Goal: Information Seeking & Learning: Learn about a topic

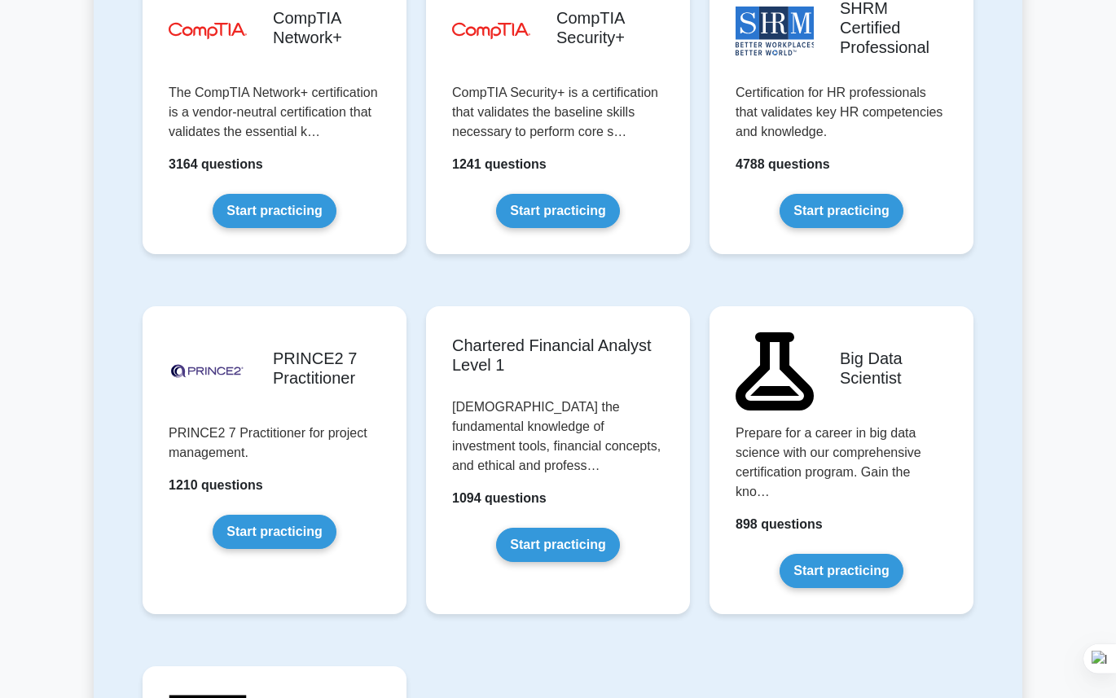
scroll to position [3293, 0]
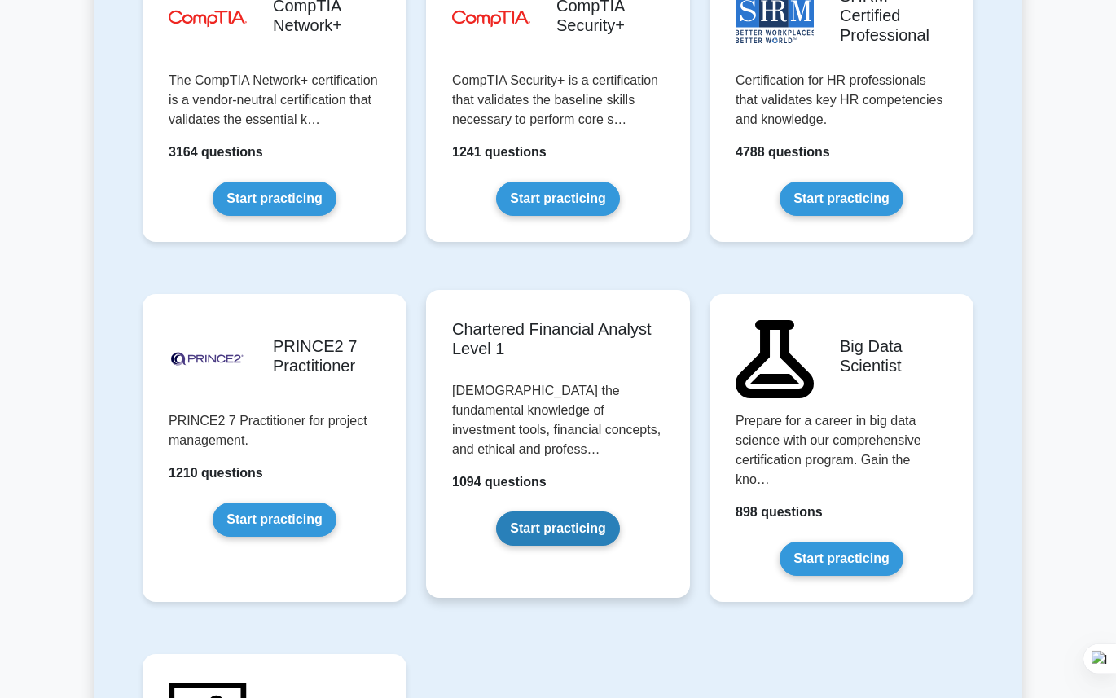
click at [568, 511] on link "Start practicing" at bounding box center [557, 528] width 123 height 34
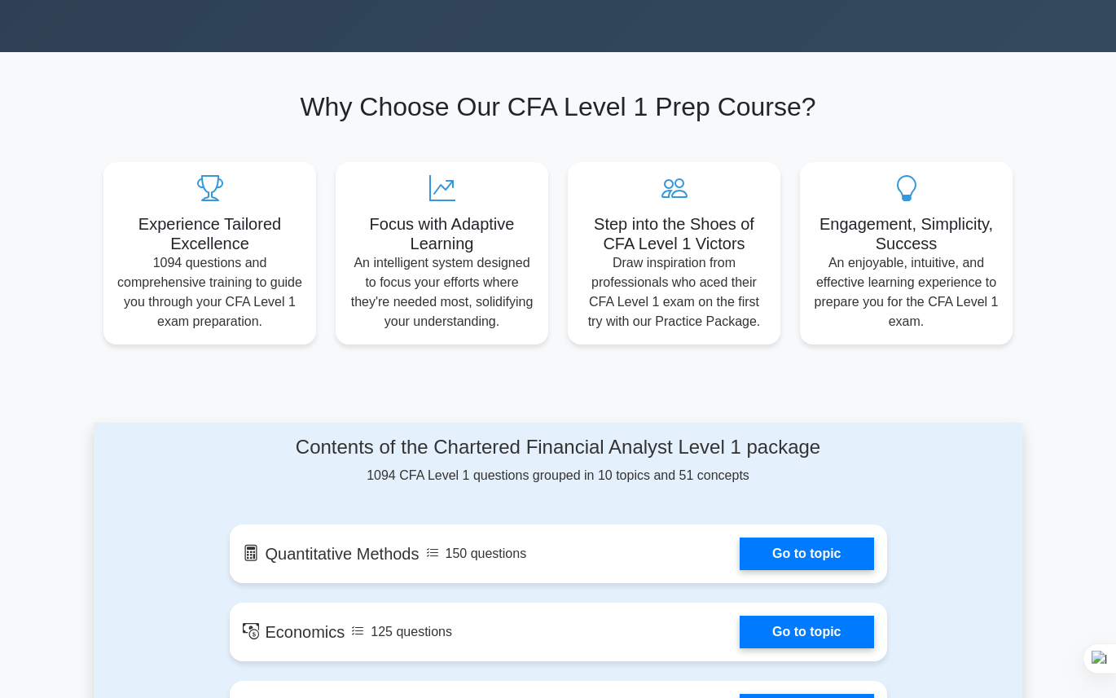
scroll to position [80, 0]
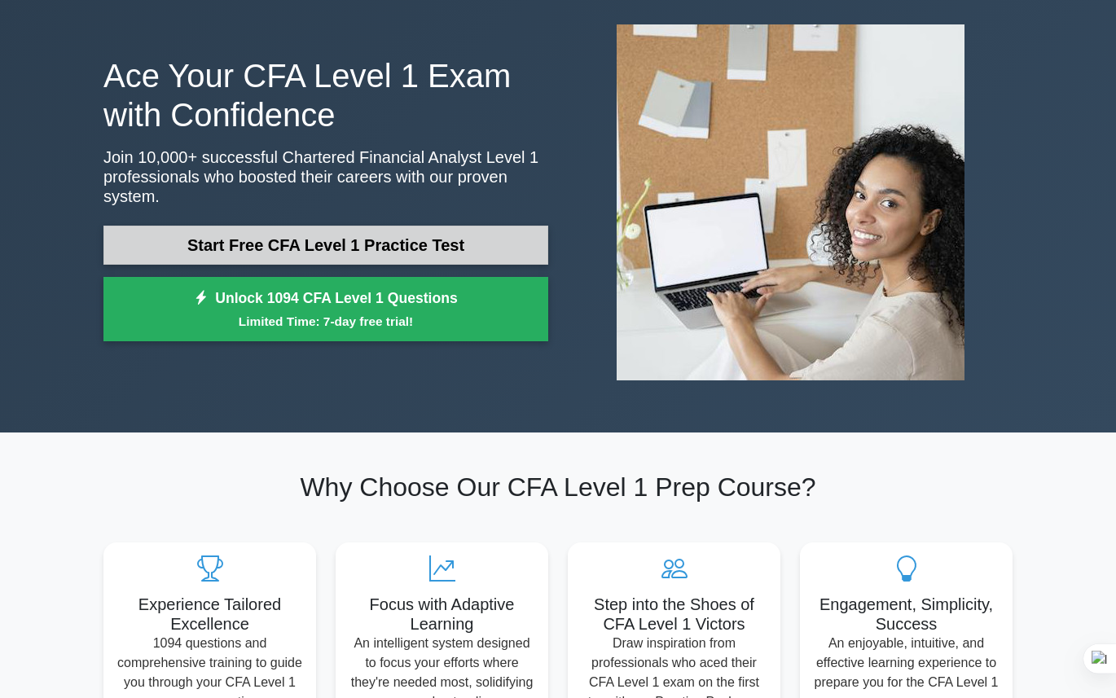
click at [266, 239] on link "Start Free CFA Level 1 Practice Test" at bounding box center [325, 245] width 445 height 39
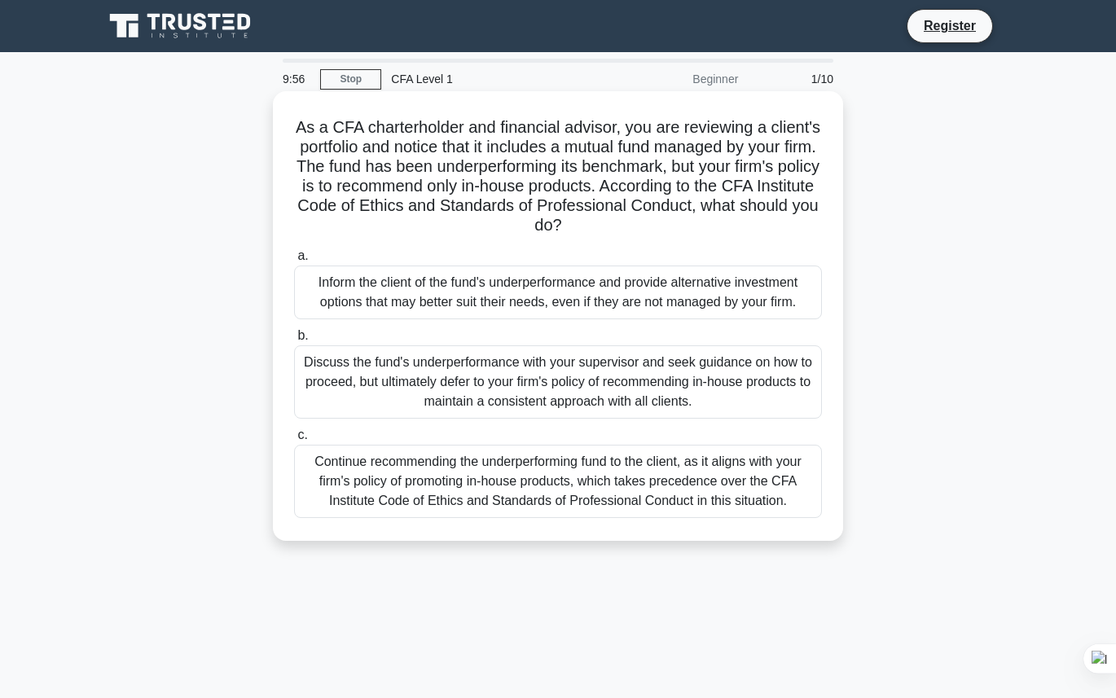
click at [450, 274] on div "Inform the client of the fund's underperformance and provide alternative invest…" at bounding box center [558, 292] width 528 height 54
click at [294, 261] on input "a. Inform the client of the fund's underperformance and provide alternative inv…" at bounding box center [294, 256] width 0 height 11
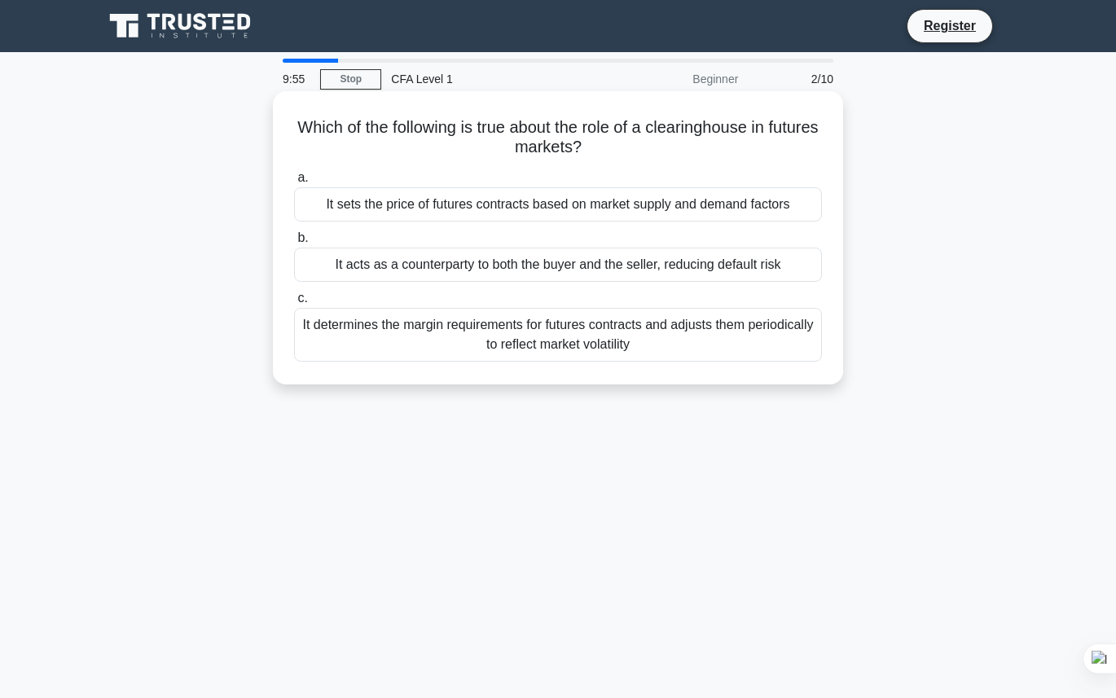
click at [453, 271] on div "It acts as a counterparty to both the buyer and the seller, reducing default ri…" at bounding box center [558, 265] width 528 height 34
click at [294, 244] on input "b. It acts as a counterparty to both the buyer and the seller, reducing default…" at bounding box center [294, 238] width 0 height 11
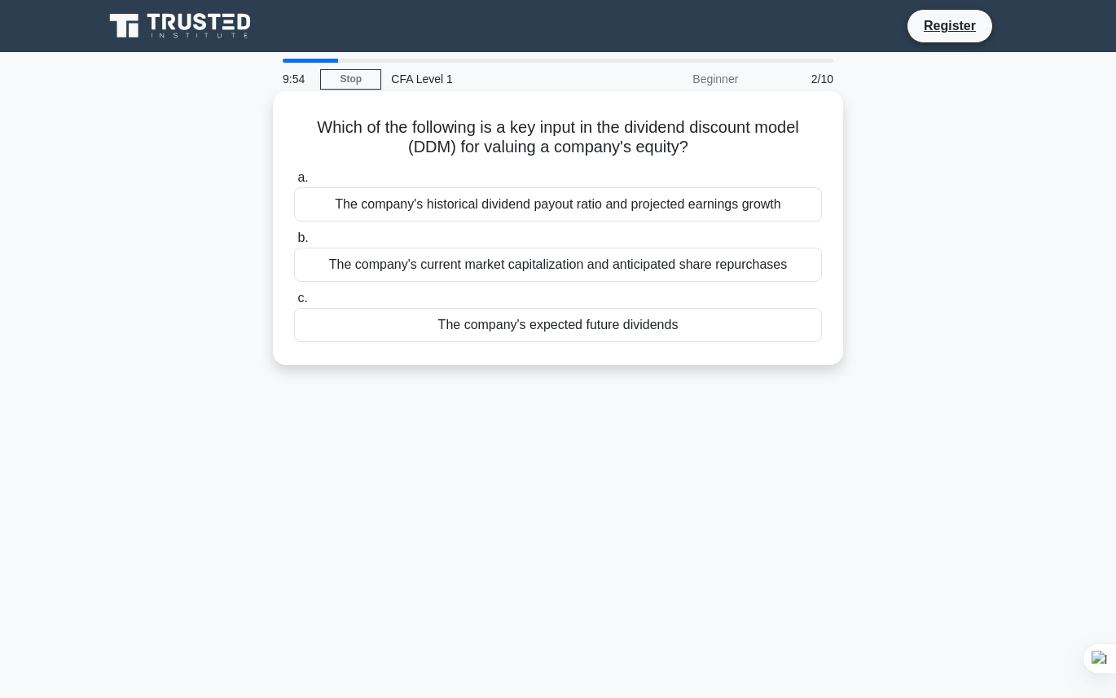
click at [424, 211] on div "The company's historical dividend payout ratio and projected earnings growth" at bounding box center [558, 204] width 528 height 34
click at [294, 183] on input "a. The company's historical dividend payout ratio and projected earnings growth" at bounding box center [294, 178] width 0 height 11
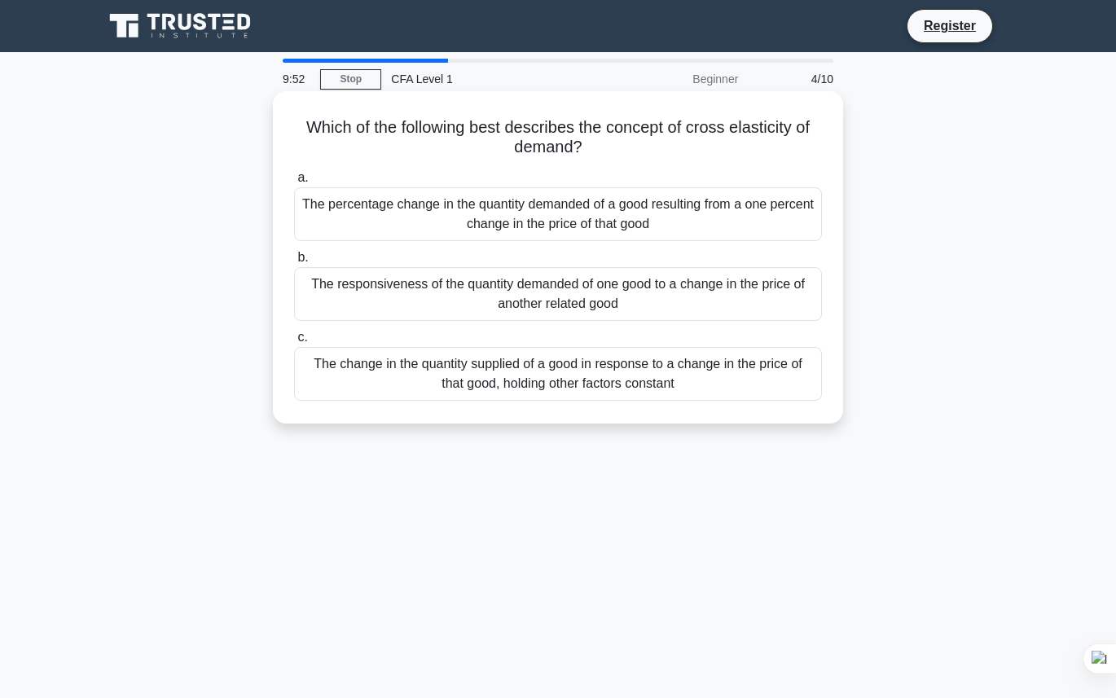
click at [581, 375] on div "The change in the quantity supplied of a good in response to a change in the pr…" at bounding box center [558, 374] width 528 height 54
click at [294, 343] on input "c. The change in the quantity supplied of a good in response to a change in the…" at bounding box center [294, 337] width 0 height 11
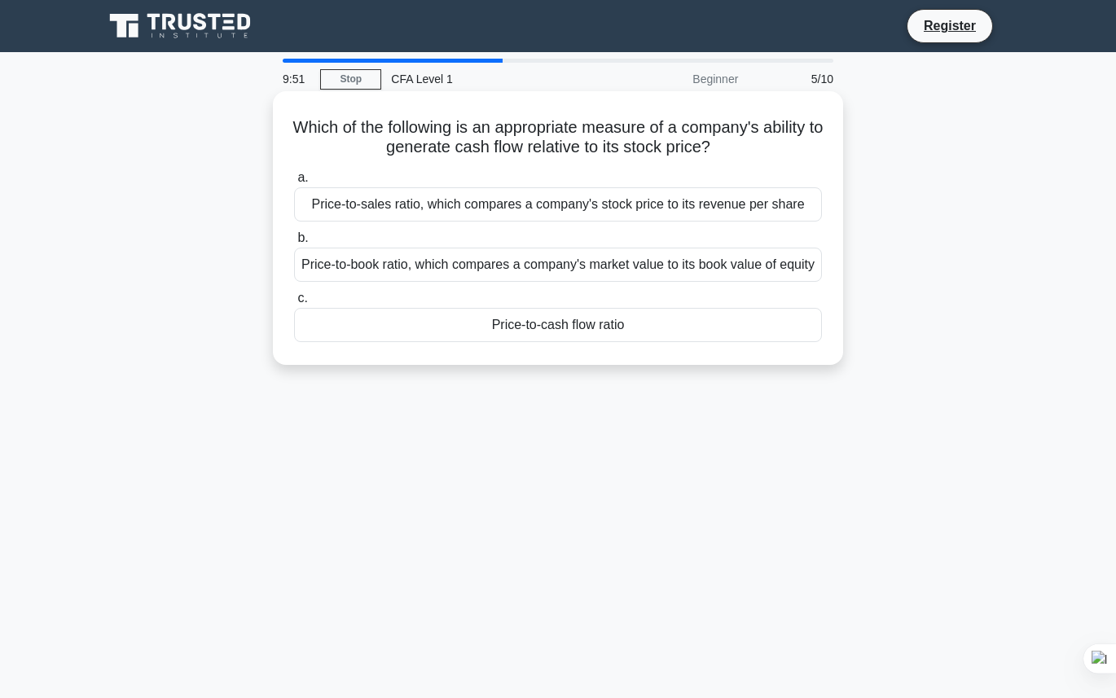
click at [551, 319] on label "c. Price-to-cash flow ratio" at bounding box center [558, 315] width 528 height 54
click at [294, 304] on input "c. Price-to-cash flow ratio" at bounding box center [294, 298] width 0 height 11
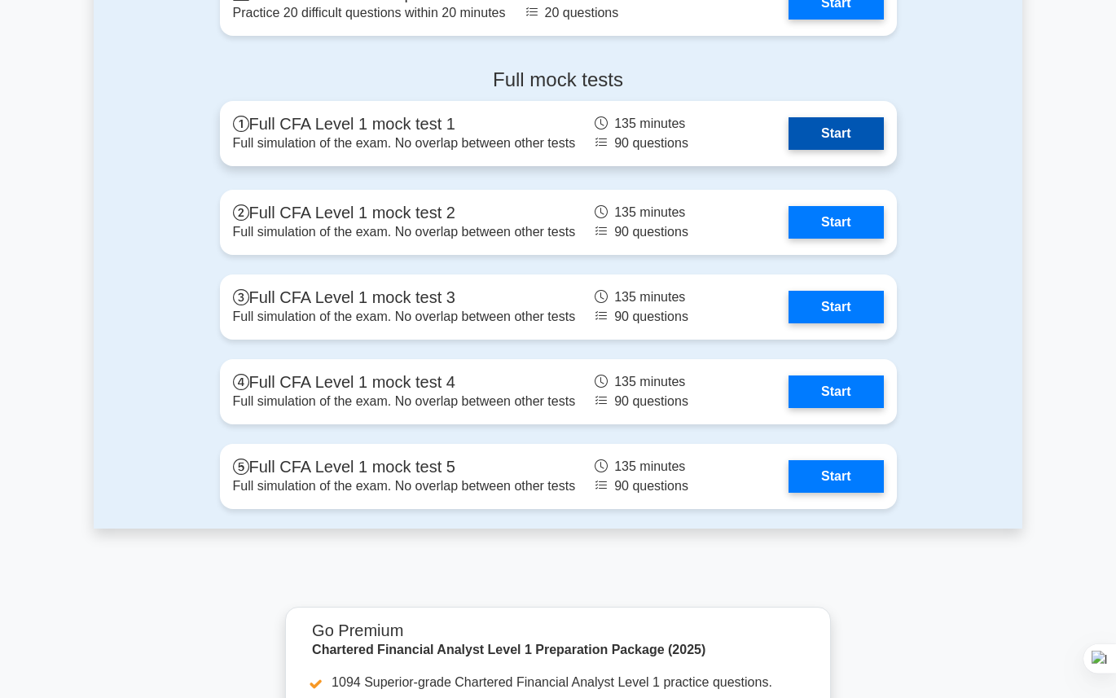
scroll to position [2300, 0]
click at [800, 123] on link "Start" at bounding box center [835, 134] width 94 height 33
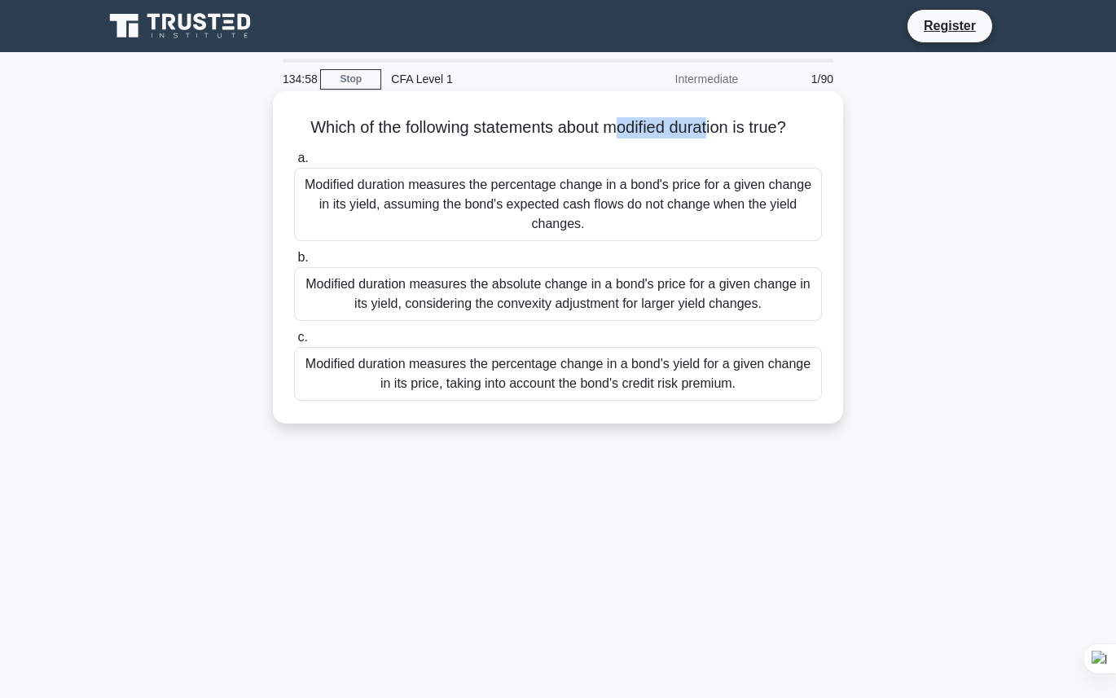
drag, startPoint x: 616, startPoint y: 133, endPoint x: 706, endPoint y: 125, distance: 90.8
click at [706, 125] on h5 "Which of the following statements about modified duration is true? .spinner_0XT…" at bounding box center [557, 127] width 531 height 21
click at [497, 143] on div "Which of the following statements about modified duration is true? .spinner_0XT…" at bounding box center [557, 257] width 557 height 319
drag, startPoint x: 305, startPoint y: 127, endPoint x: 595, endPoint y: 147, distance: 291.4
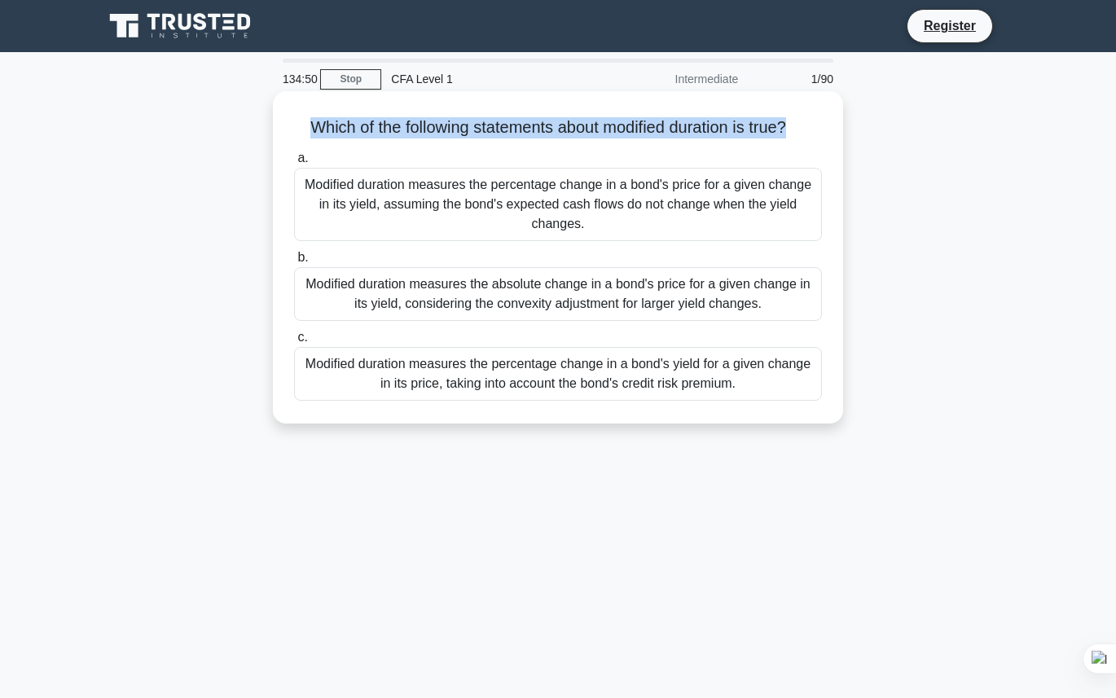
click at [595, 147] on div "Which of the following statements about modified duration is true? .spinner_0XT…" at bounding box center [557, 257] width 557 height 319
click at [595, 147] on div "a. Modified duration measures the percentage change in a bond's price for a giv…" at bounding box center [557, 274] width 547 height 259
click at [566, 213] on div "Modified duration measures the percentage change in a bond's price for a given …" at bounding box center [558, 204] width 528 height 73
click at [294, 164] on input "a. Modified duration measures the percentage change in a bond's price for a giv…" at bounding box center [294, 158] width 0 height 11
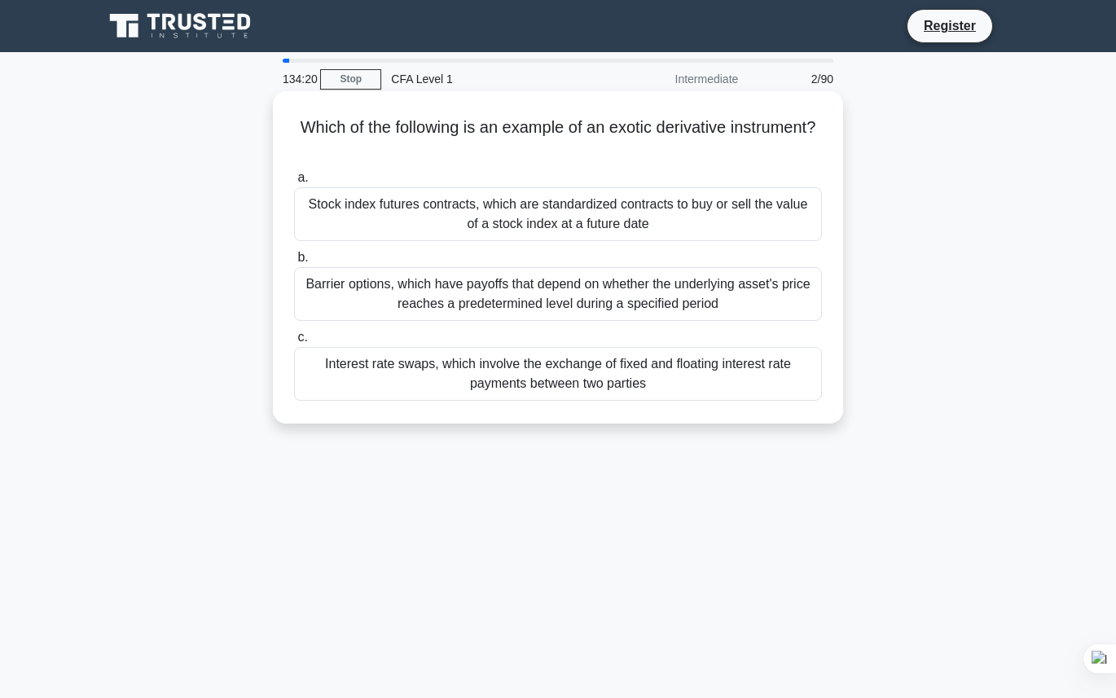
click at [524, 252] on label "b. Barrier options, which have payoffs that depend on whether the underlying as…" at bounding box center [558, 284] width 528 height 73
click at [294, 252] on input "b. Barrier options, which have payoffs that depend on whether the underlying as…" at bounding box center [294, 257] width 0 height 11
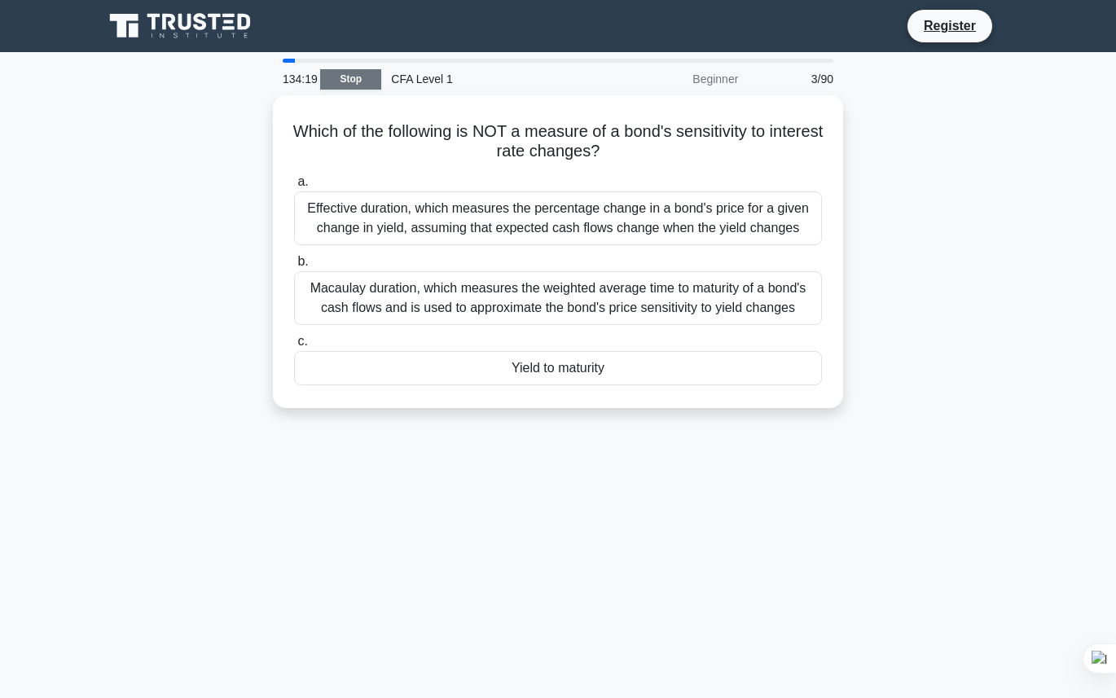
click at [344, 83] on link "Stop" at bounding box center [350, 79] width 61 height 20
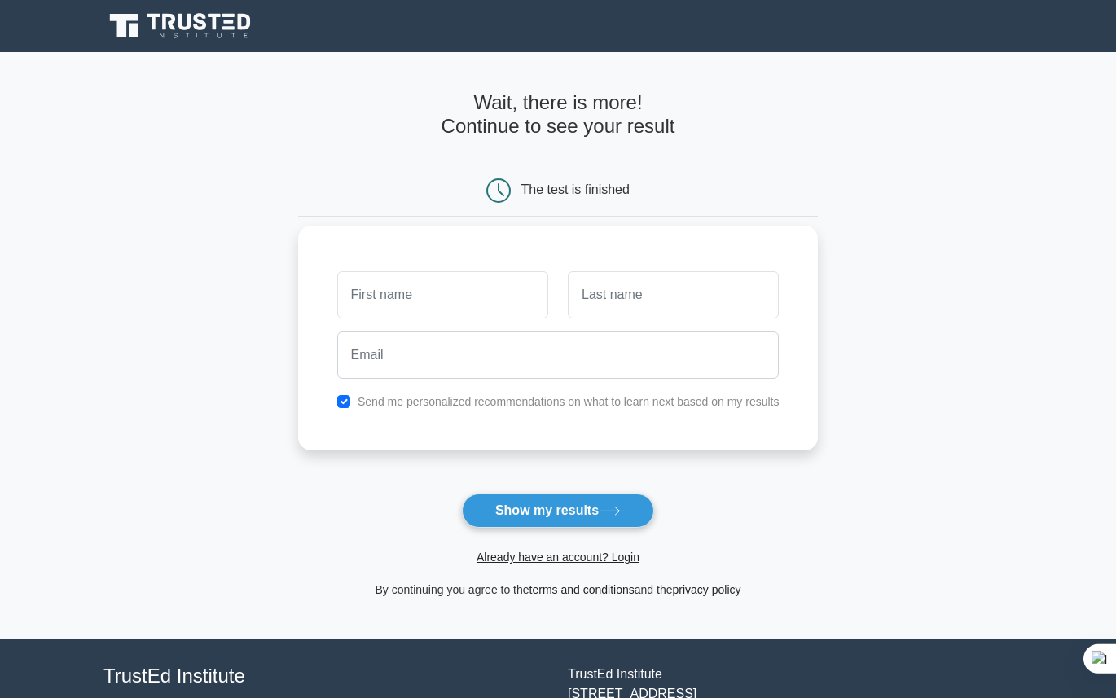
click at [469, 293] on input "text" at bounding box center [442, 294] width 211 height 47
click at [451, 295] on input "text" at bounding box center [442, 294] width 211 height 47
type input "t"
type input "ha"
click at [617, 303] on input "text" at bounding box center [673, 294] width 211 height 47
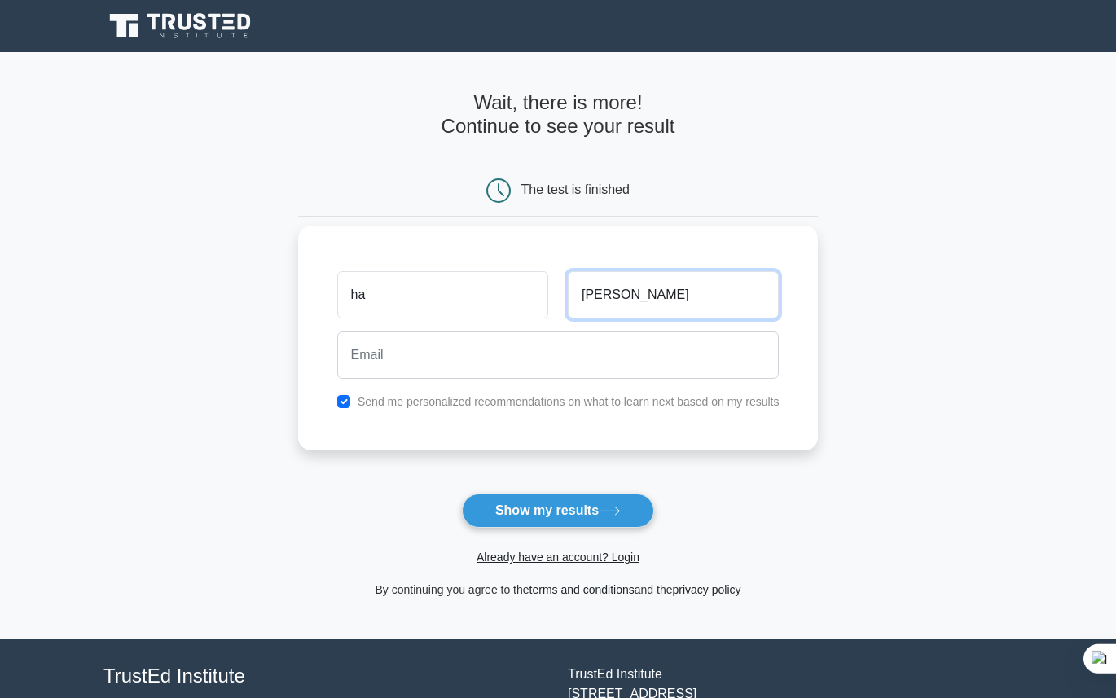
type input "thuan"
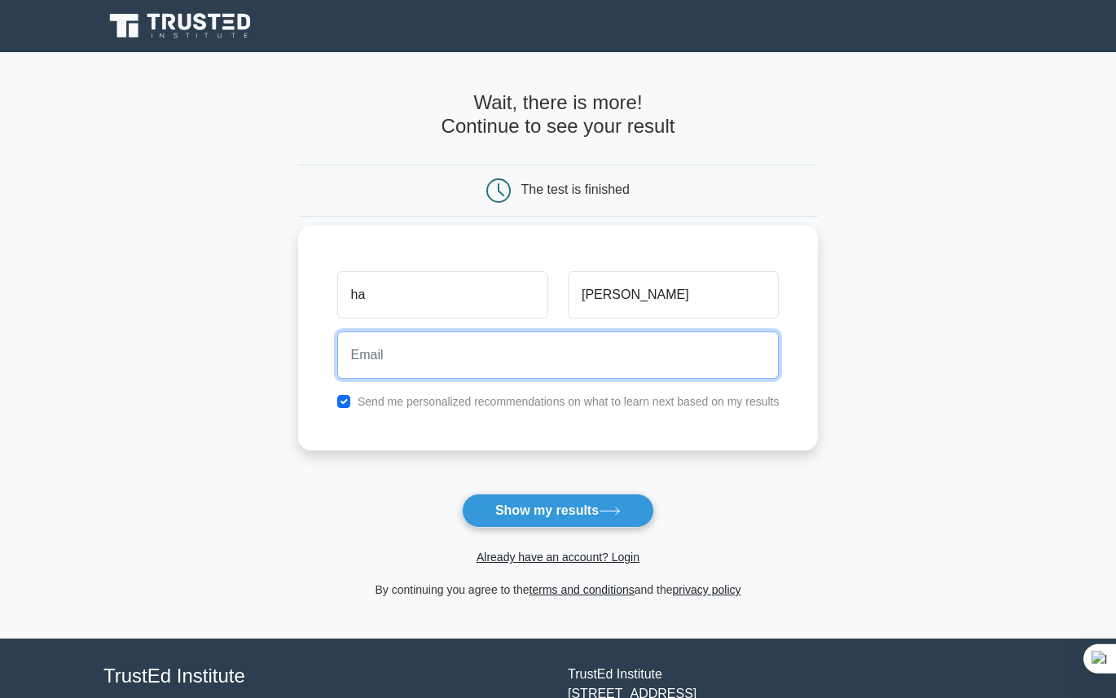
click at [620, 376] on input "email" at bounding box center [558, 354] width 442 height 47
type input "thuan1772002@gmail.com"
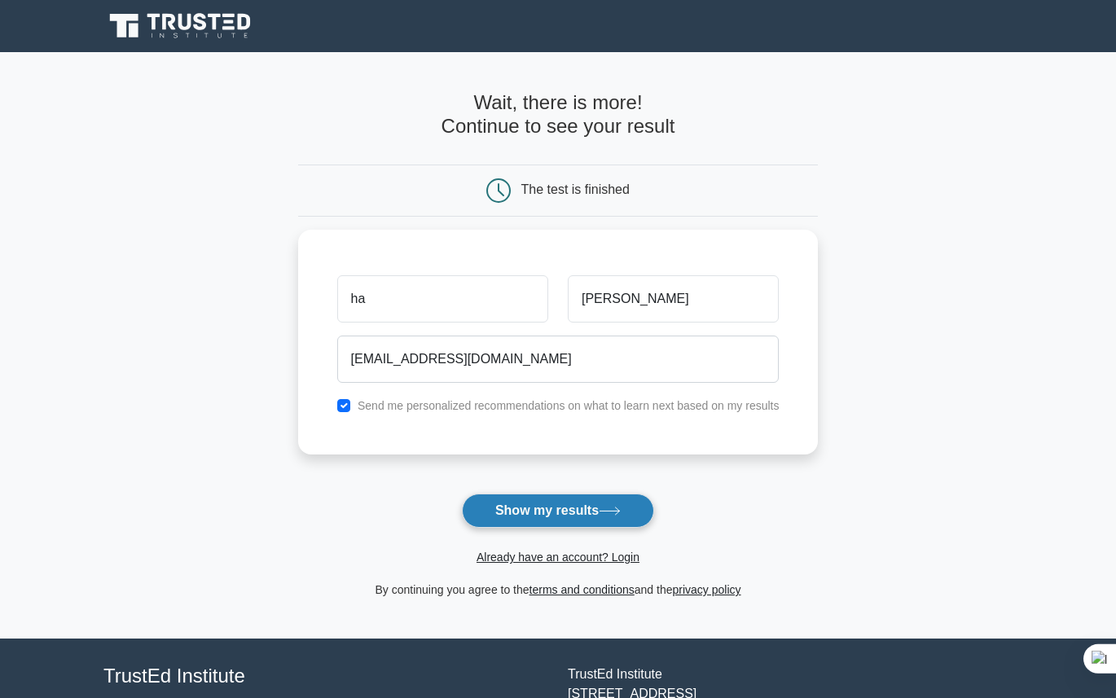
click at [603, 521] on button "Show my results" at bounding box center [558, 511] width 192 height 34
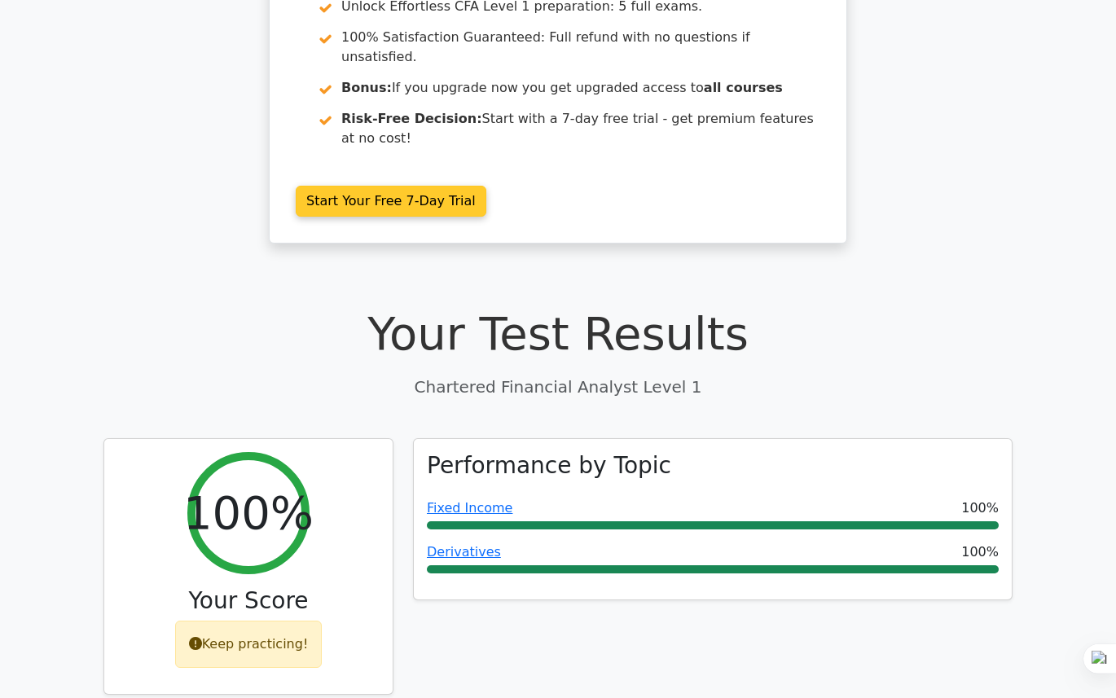
scroll to position [422, 0]
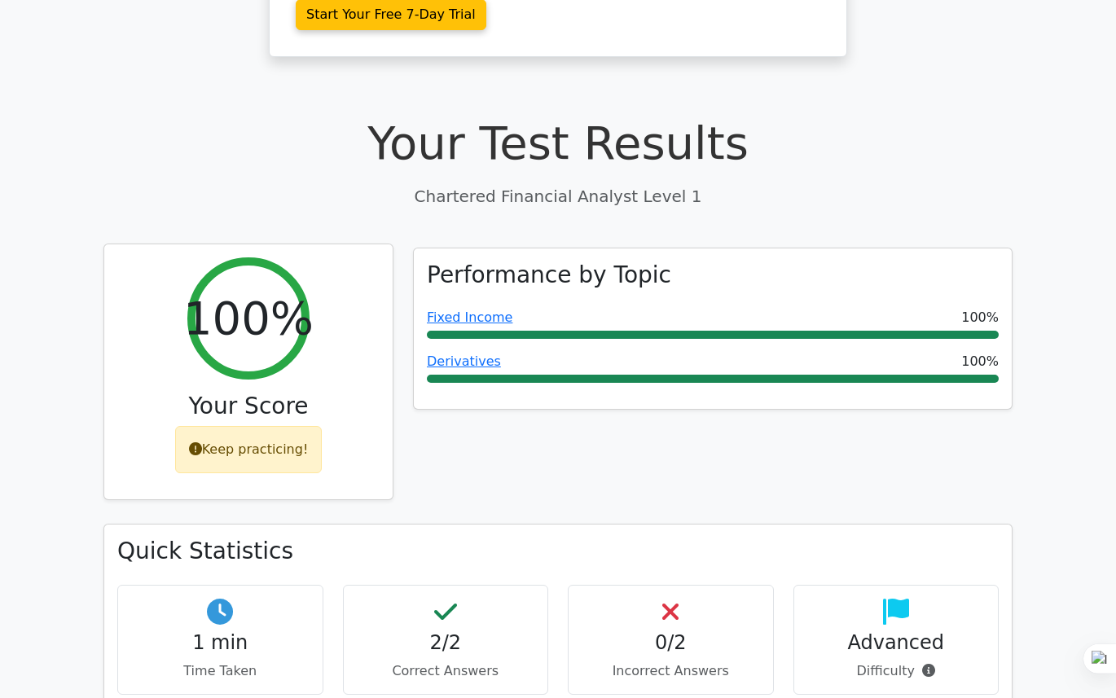
click at [244, 291] on h2 "100%" at bounding box center [248, 318] width 130 height 55
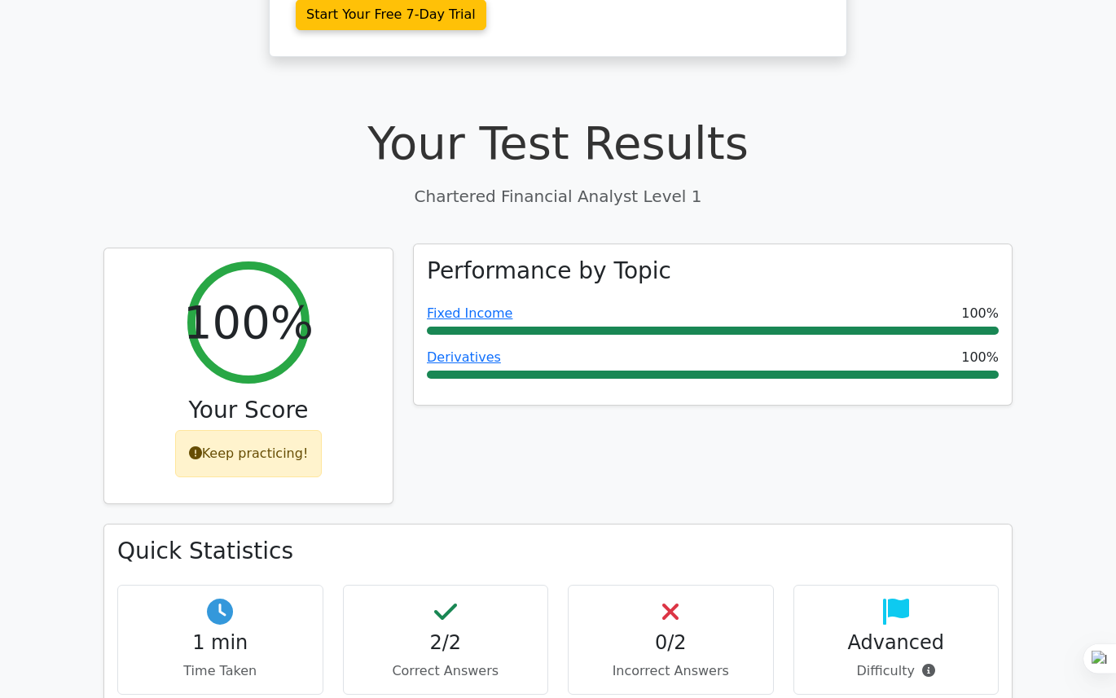
click at [622, 257] on h3 "Performance by Topic" at bounding box center [549, 271] width 244 height 28
click at [483, 305] on link "Fixed Income" at bounding box center [470, 312] width 86 height 15
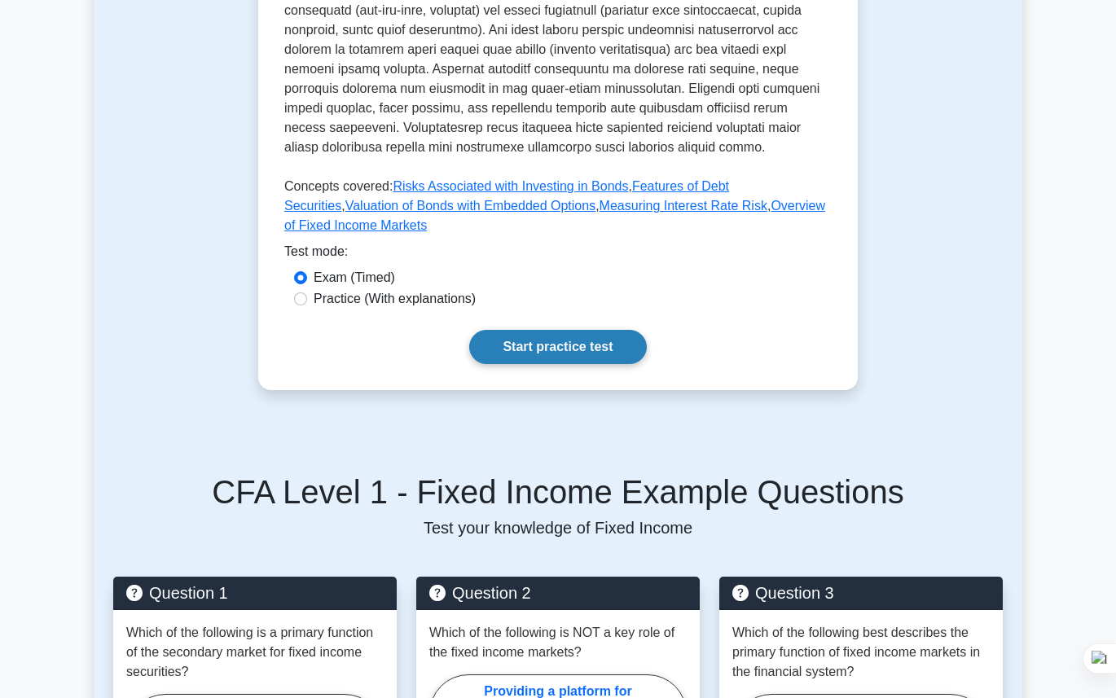
scroll to position [630, 0]
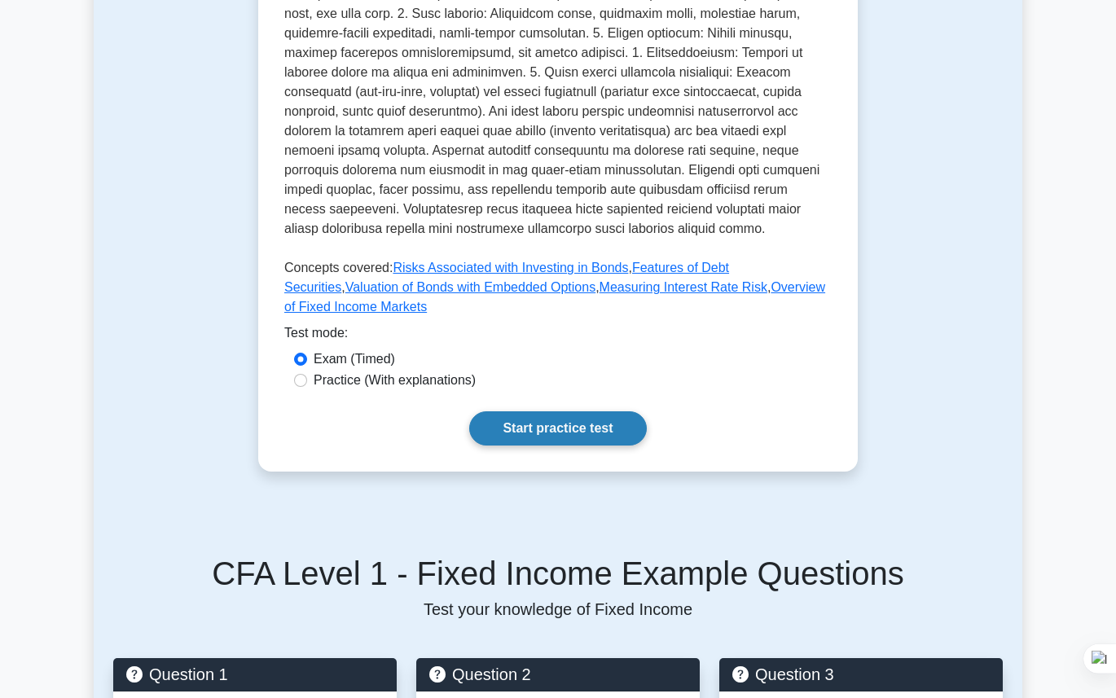
click at [542, 427] on link "Start practice test" at bounding box center [557, 428] width 177 height 34
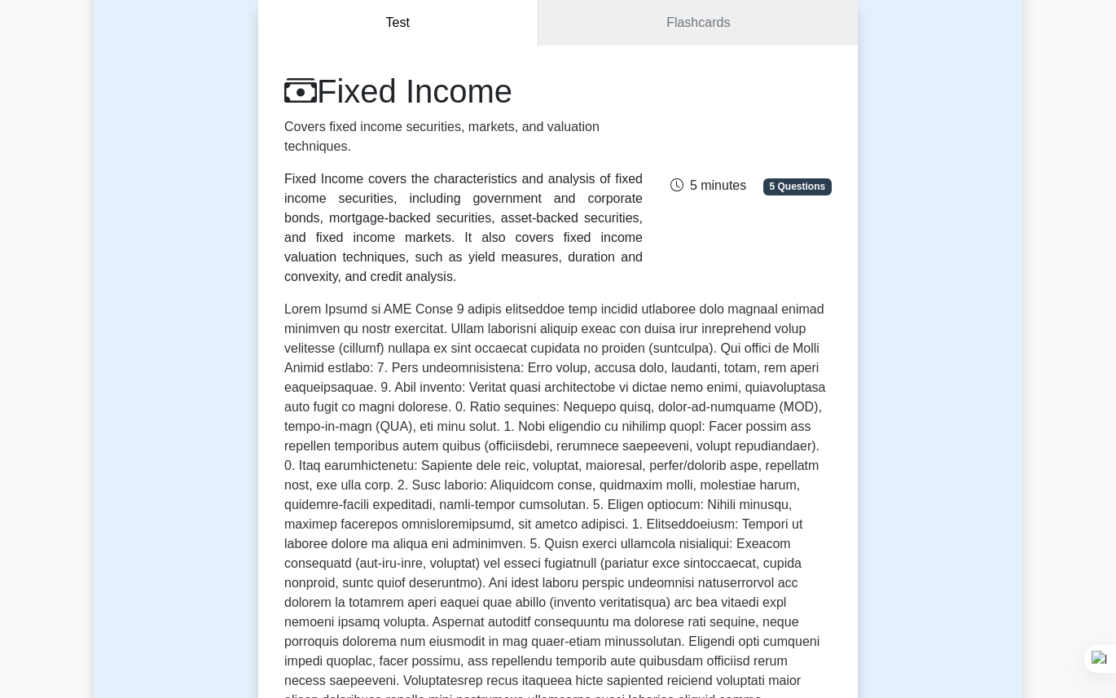
scroll to position [0, 0]
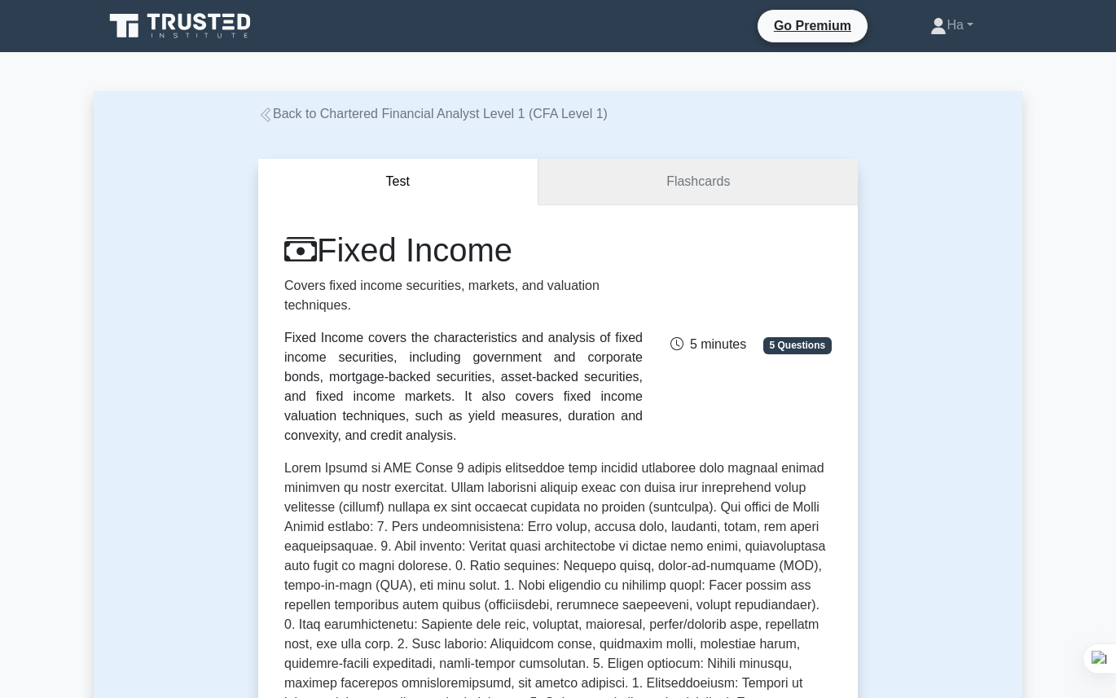
click at [677, 168] on link "Flashcards" at bounding box center [697, 182] width 319 height 46
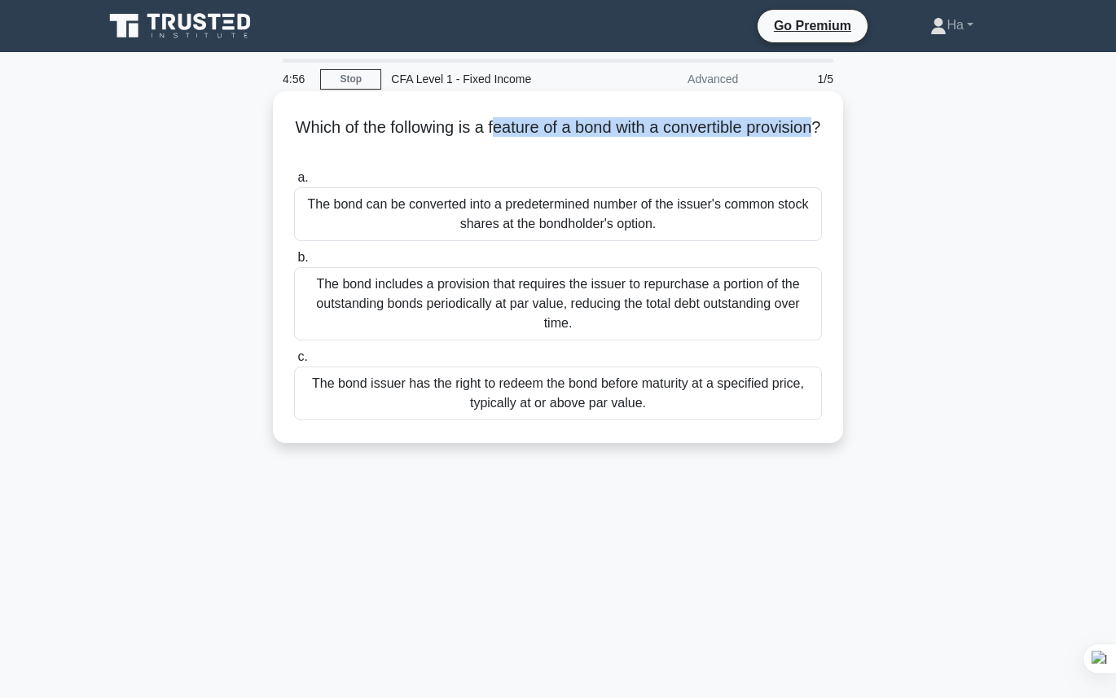
drag, startPoint x: 492, startPoint y: 127, endPoint x: 812, endPoint y: 124, distance: 320.1
click at [812, 124] on h5 "Which of the following is a feature of a bond with a convertible provision? .sp…" at bounding box center [557, 137] width 531 height 41
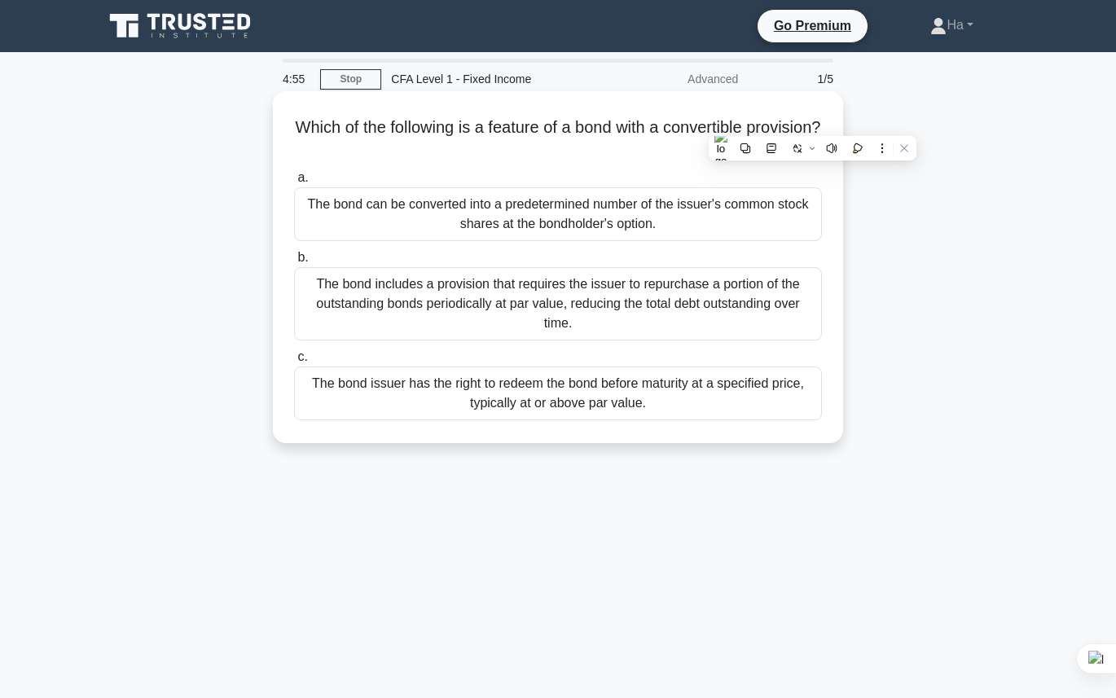
click at [578, 143] on h5 "Which of the following is a feature of a bond with a convertible provision? .sp…" at bounding box center [557, 137] width 531 height 41
click at [514, 207] on div "The bond can be converted into a predetermined number of the issuer's common st…" at bounding box center [558, 214] width 528 height 54
click at [294, 183] on input "a. The bond can be converted into a predetermined number of the issuer's common…" at bounding box center [294, 178] width 0 height 11
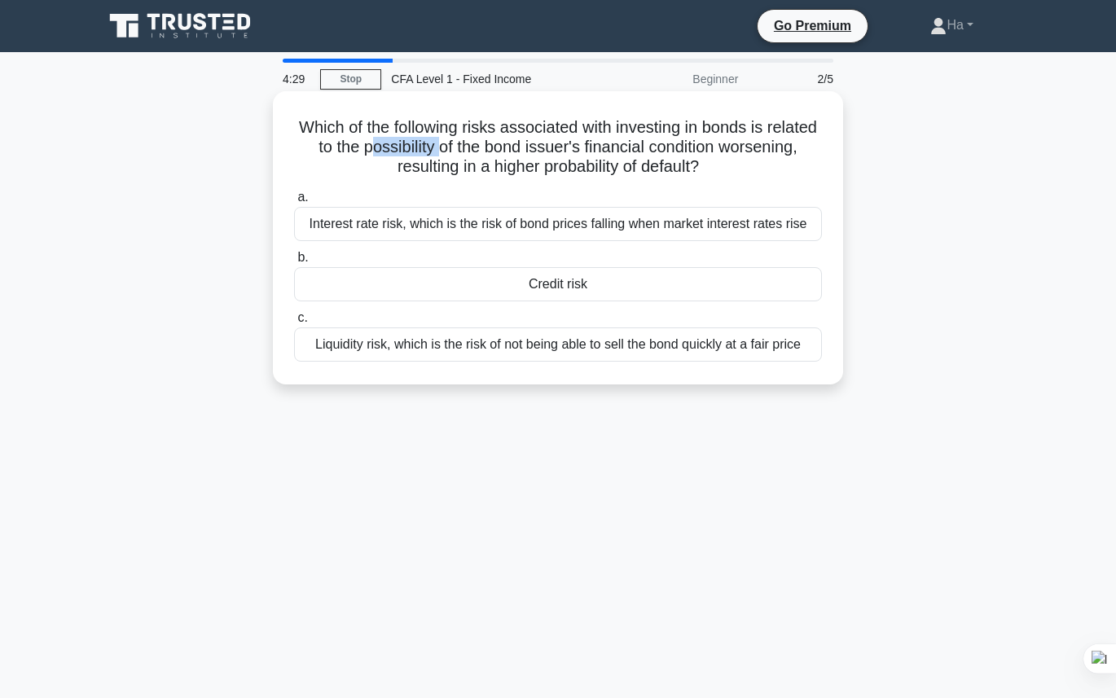
drag, startPoint x: 376, startPoint y: 144, endPoint x: 438, endPoint y: 148, distance: 62.0
click at [438, 148] on h5 "Which of the following risks associated with investing in bonds is related to t…" at bounding box center [557, 147] width 531 height 60
click at [439, 147] on h5 "Which of the following risks associated with investing in bonds is related to t…" at bounding box center [557, 147] width 531 height 60
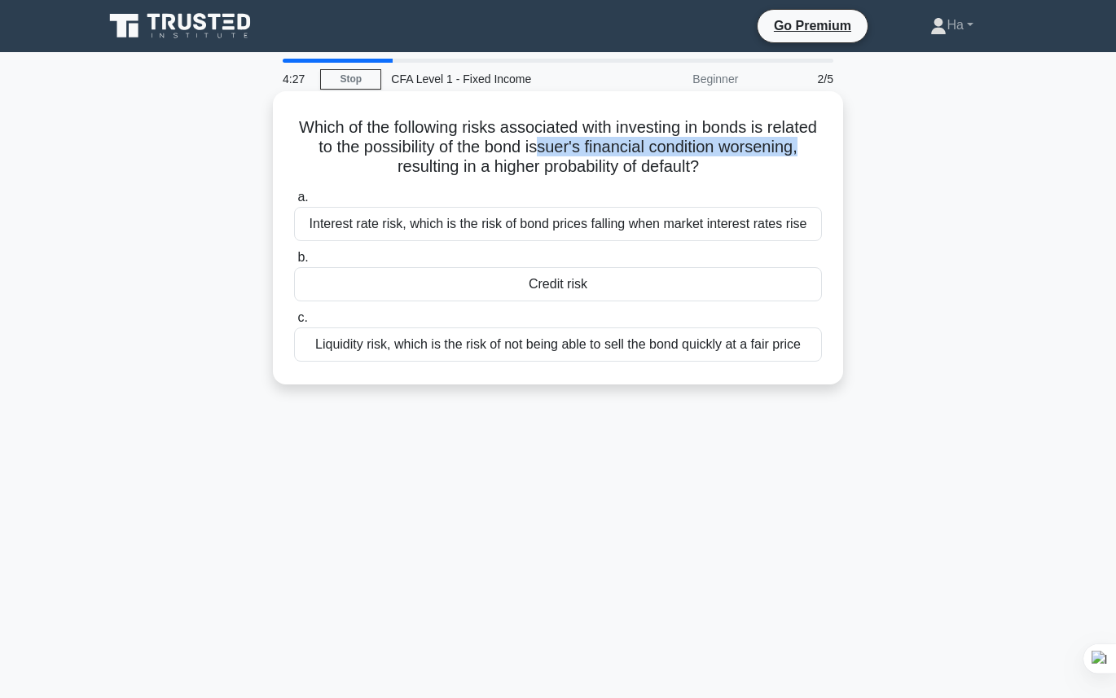
drag, startPoint x: 538, startPoint y: 149, endPoint x: 796, endPoint y: 142, distance: 259.1
click at [796, 142] on h5 "Which of the following risks associated with investing in bonds is related to t…" at bounding box center [557, 147] width 531 height 60
click at [580, 152] on h5 "Which of the following risks associated with investing in bonds is related to t…" at bounding box center [557, 147] width 531 height 60
drag, startPoint x: 548, startPoint y: 170, endPoint x: 700, endPoint y: 170, distance: 152.3
click at [700, 170] on h5 "Which of the following risks associated with investing in bonds is related to t…" at bounding box center [557, 147] width 531 height 60
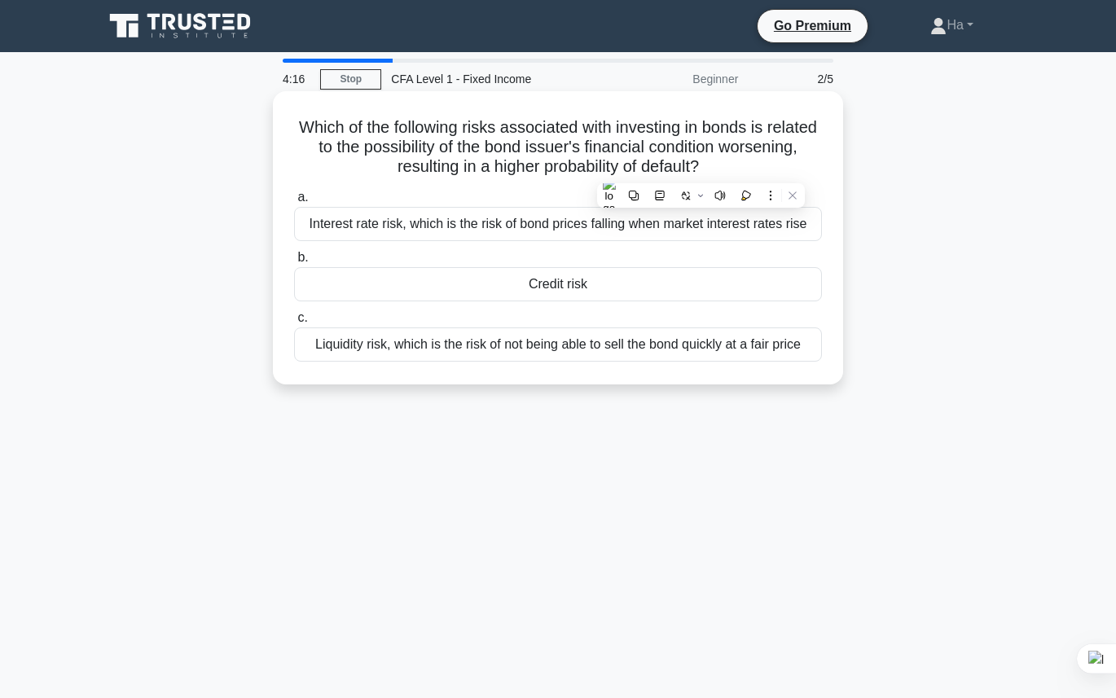
click at [502, 156] on h5 "Which of the following risks associated with investing in bonds is related to t…" at bounding box center [557, 147] width 531 height 60
drag, startPoint x: 447, startPoint y: 126, endPoint x: 569, endPoint y: 128, distance: 122.2
click at [569, 128] on h5 "Which of the following risks associated with investing in bonds is related to t…" at bounding box center [557, 147] width 531 height 60
click at [570, 128] on h5 "Which of the following risks associated with investing in bonds is related to t…" at bounding box center [557, 147] width 531 height 60
click at [589, 287] on div "Credit risk" at bounding box center [558, 284] width 528 height 34
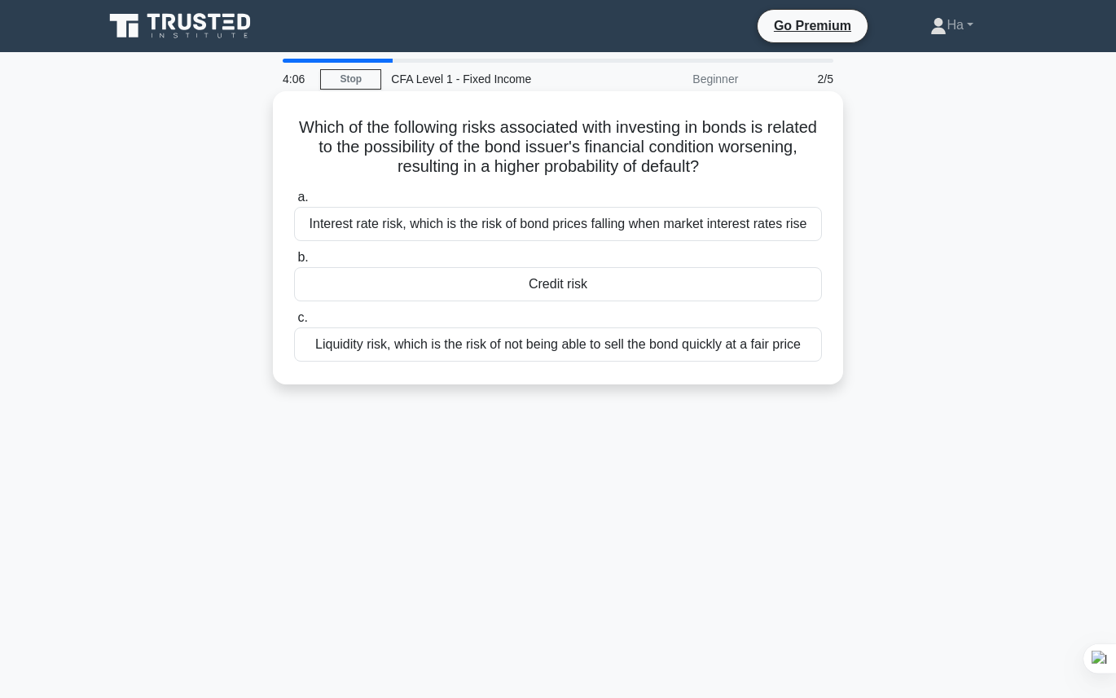
click at [294, 263] on input "b. Credit risk" at bounding box center [294, 257] width 0 height 11
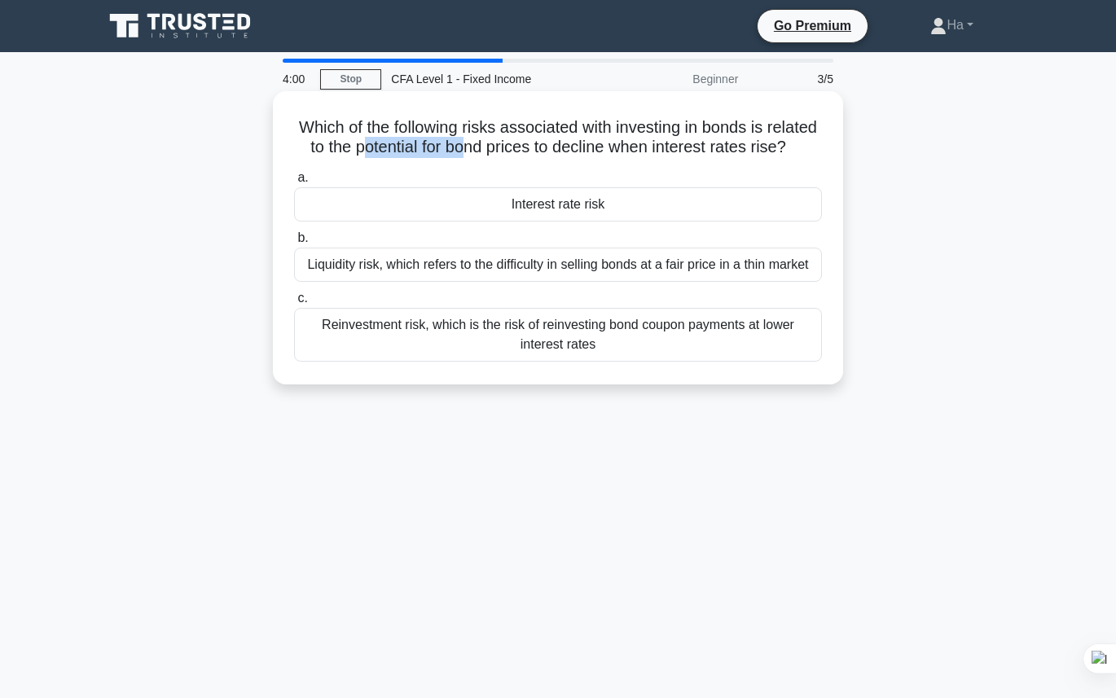
drag, startPoint x: 363, startPoint y: 151, endPoint x: 467, endPoint y: 151, distance: 104.2
click at [467, 151] on h5 "Which of the following risks associated with investing in bonds is related to t…" at bounding box center [557, 137] width 531 height 41
click at [473, 154] on h5 "Which of the following risks associated with investing in bonds is related to t…" at bounding box center [557, 137] width 531 height 41
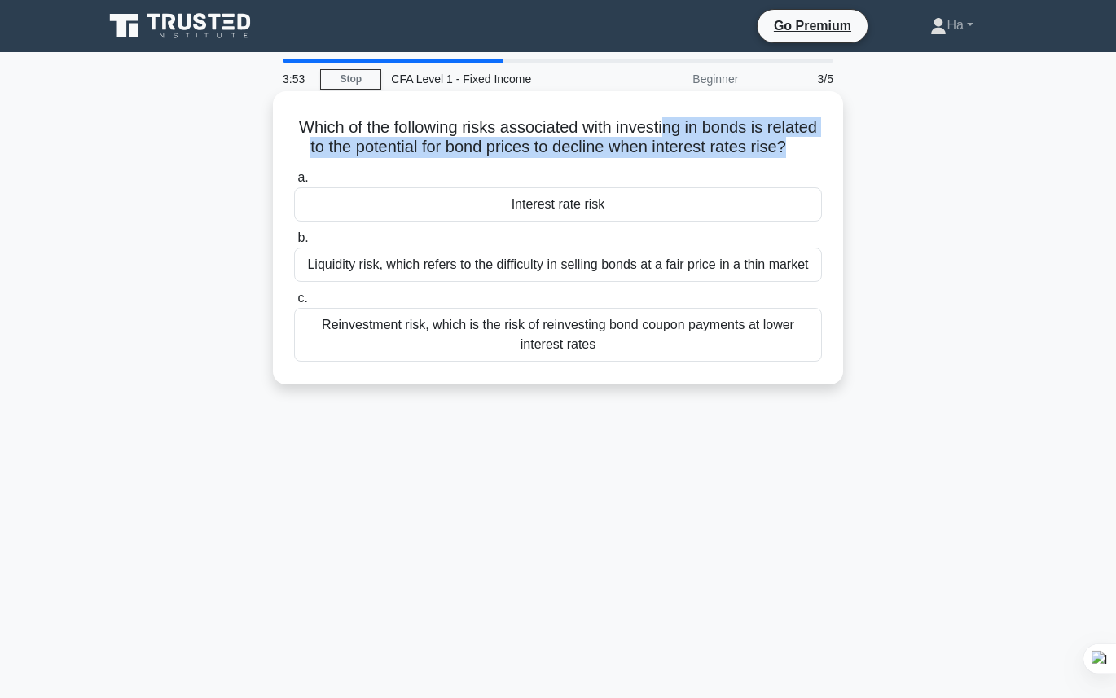
drag, startPoint x: 662, startPoint y: 136, endPoint x: 781, endPoint y: 140, distance: 119.0
click at [781, 140] on h5 "Which of the following risks associated with investing in bonds is related to t…" at bounding box center [557, 137] width 531 height 41
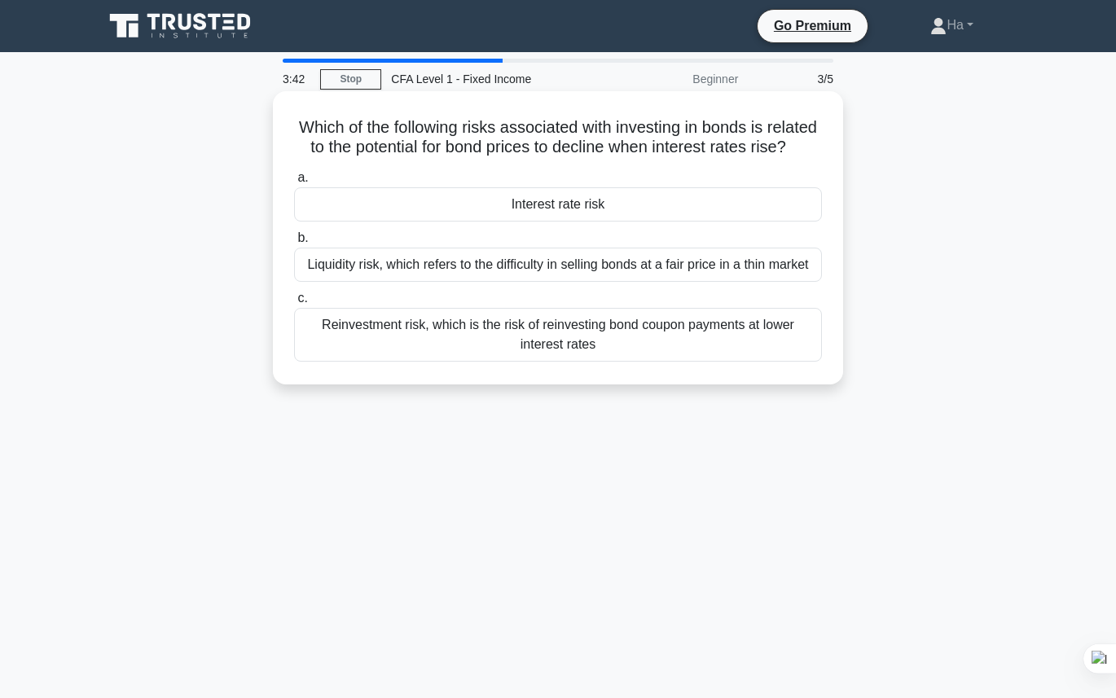
click at [450, 339] on div "Reinvestment risk, which is the risk of reinvesting bond coupon payments at low…" at bounding box center [558, 335] width 528 height 54
click at [294, 304] on input "c. Reinvestment risk, which is the risk of reinvesting bond coupon payments at …" at bounding box center [294, 298] width 0 height 11
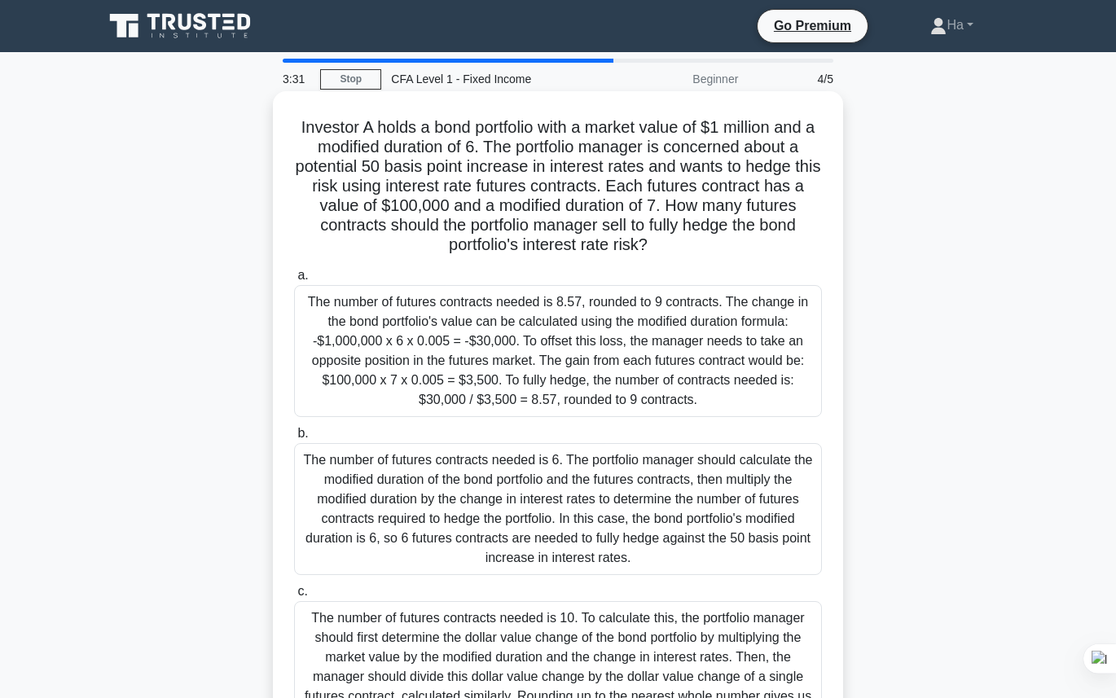
click at [552, 330] on div "The number of futures contracts needed is 8.57, rounded to 9 contracts. The cha…" at bounding box center [558, 351] width 528 height 132
click at [294, 281] on input "a. The number of futures contracts needed is 8.57, rounded to 9 contracts. The …" at bounding box center [294, 275] width 0 height 11
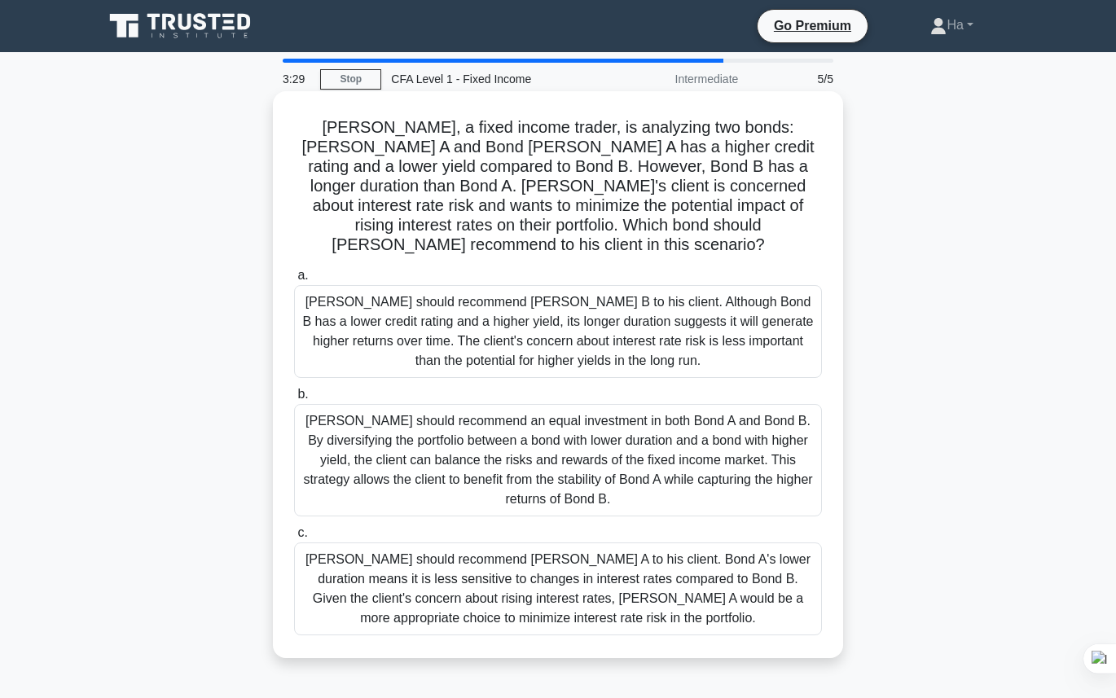
click at [523, 320] on div "[PERSON_NAME] should recommend [PERSON_NAME] B to his client. Although Bond B h…" at bounding box center [558, 331] width 528 height 93
click at [294, 281] on input "a. [PERSON_NAME] should recommend [PERSON_NAME] B to his client. Although Bond …" at bounding box center [294, 275] width 0 height 11
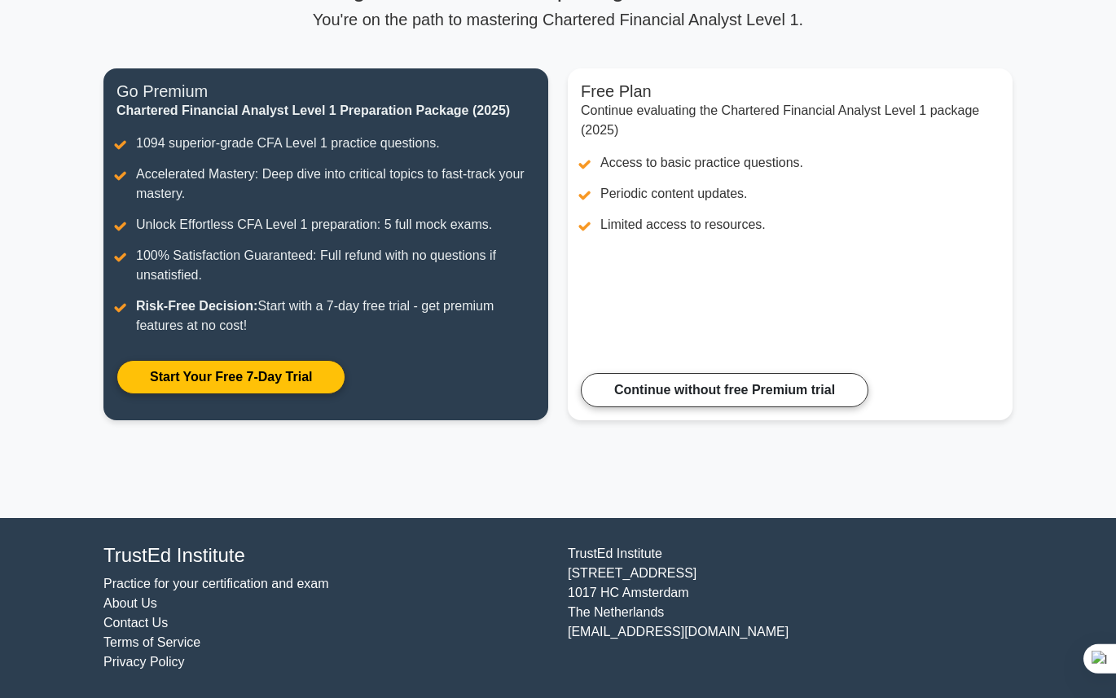
scroll to position [174, 0]
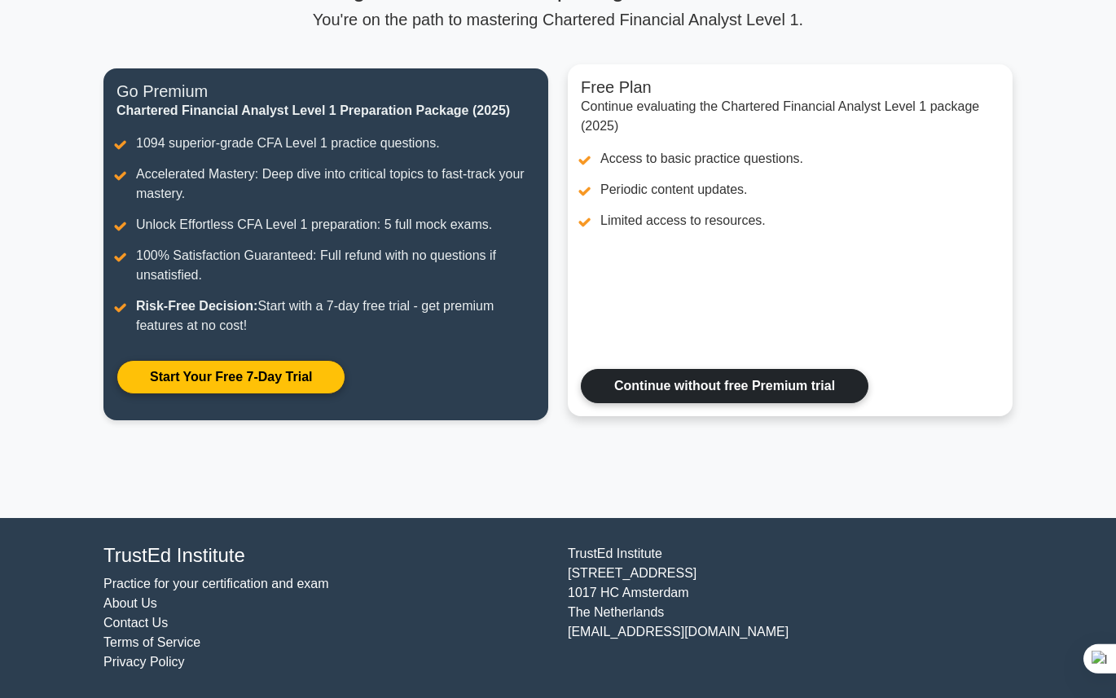
click at [690, 381] on link "Continue without free Premium trial" at bounding box center [724, 386] width 287 height 34
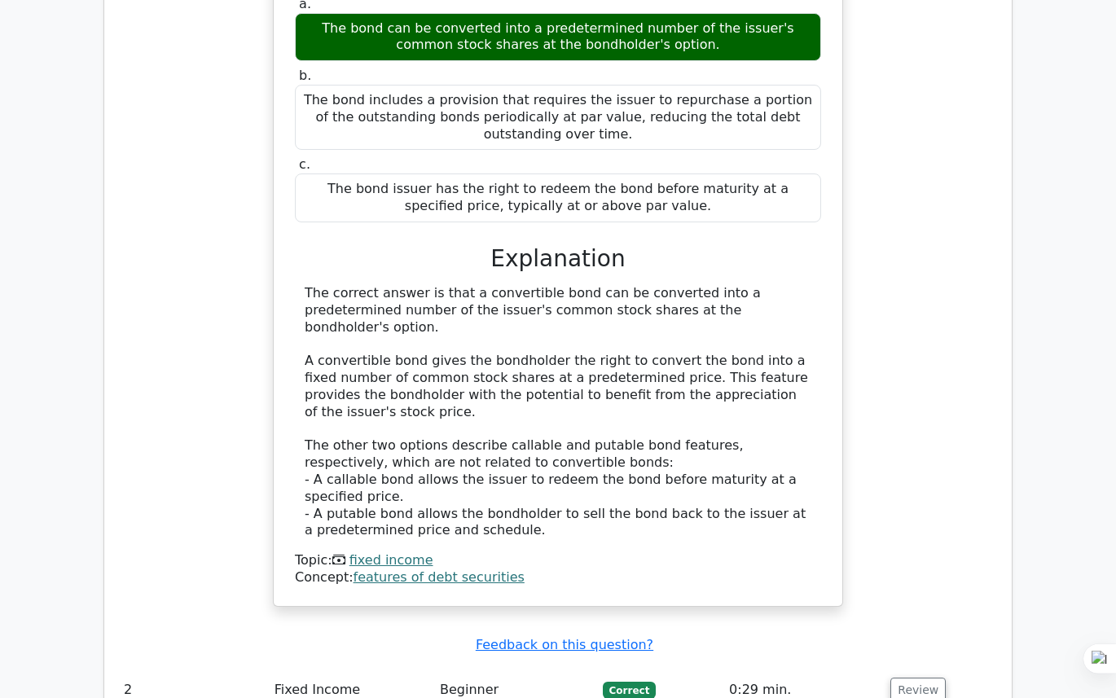
scroll to position [1526, 0]
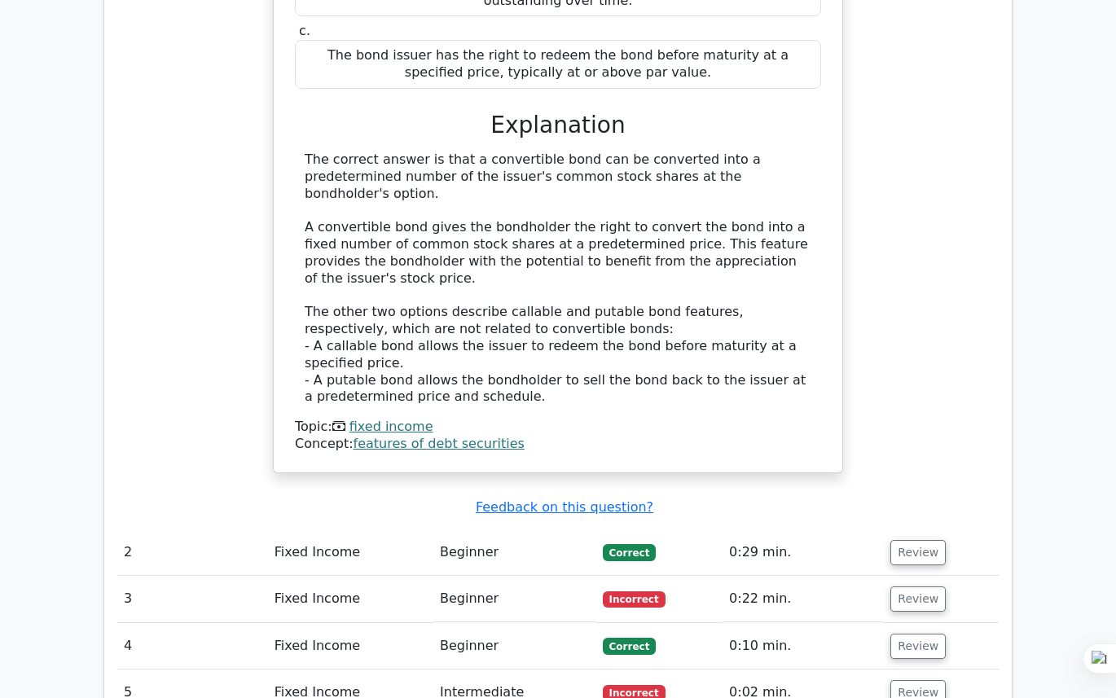
click at [911, 576] on td "Review" at bounding box center [941, 599] width 115 height 46
click at [907, 586] on button "Review" at bounding box center [917, 598] width 55 height 25
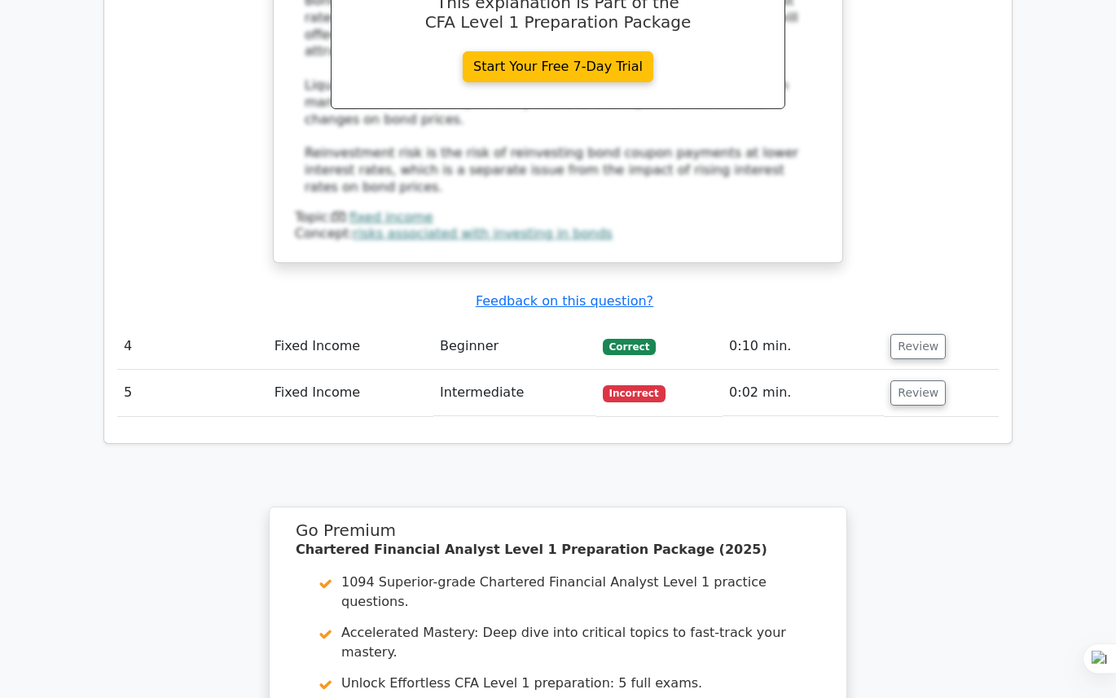
scroll to position [2556, 0]
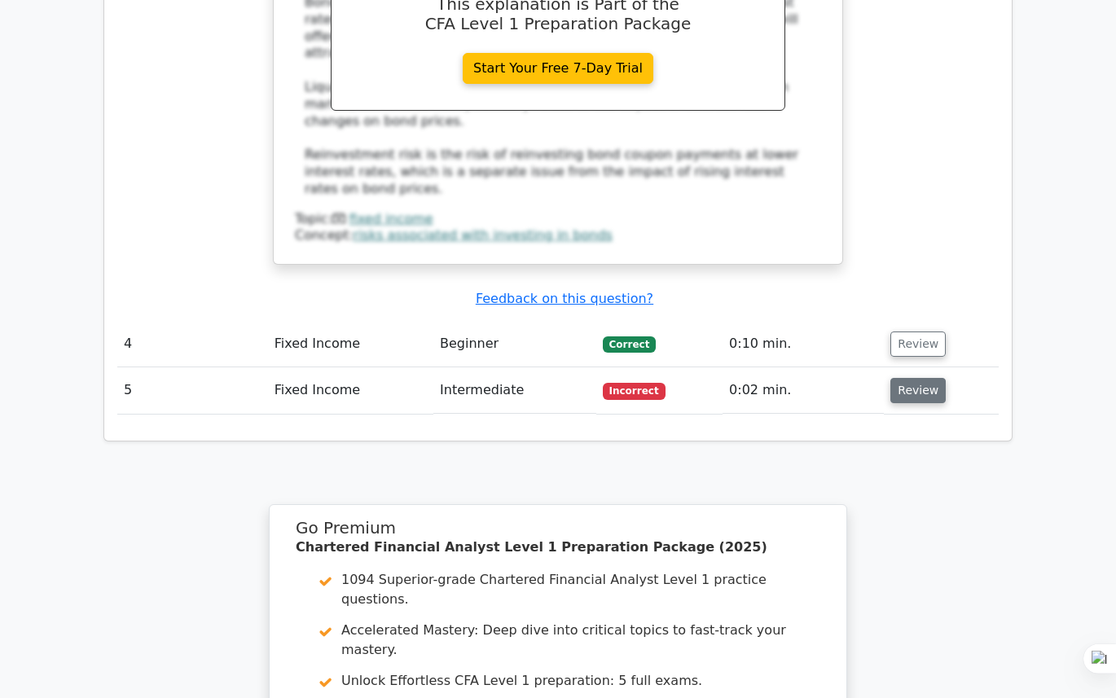
click at [898, 378] on button "Review" at bounding box center [917, 390] width 55 height 25
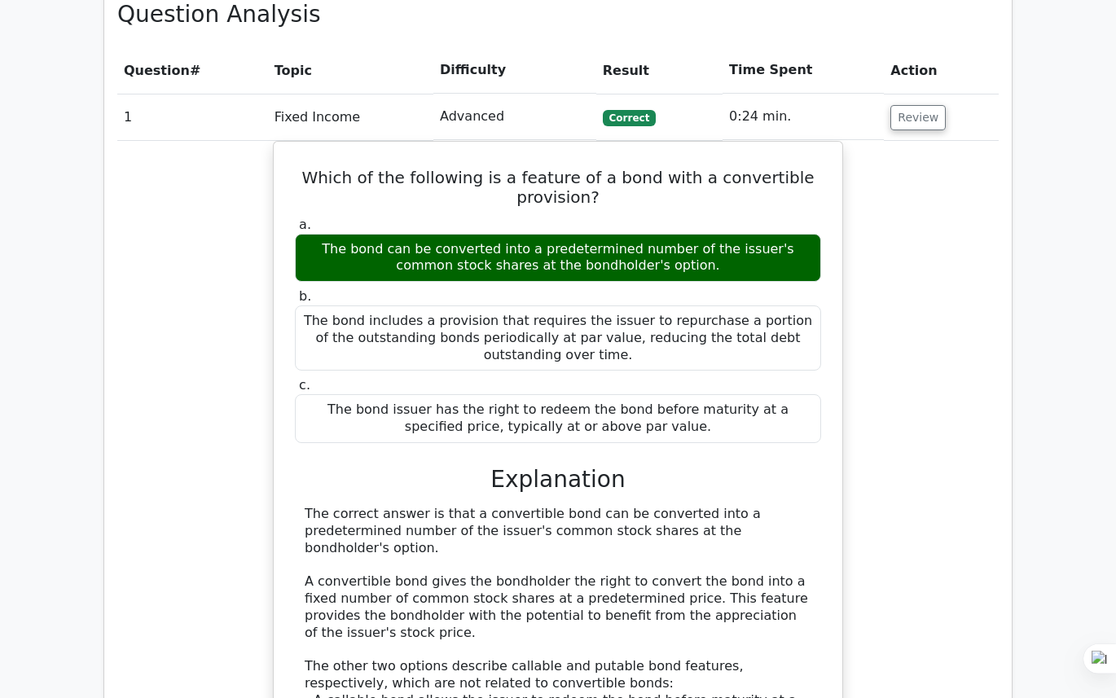
scroll to position [0, 0]
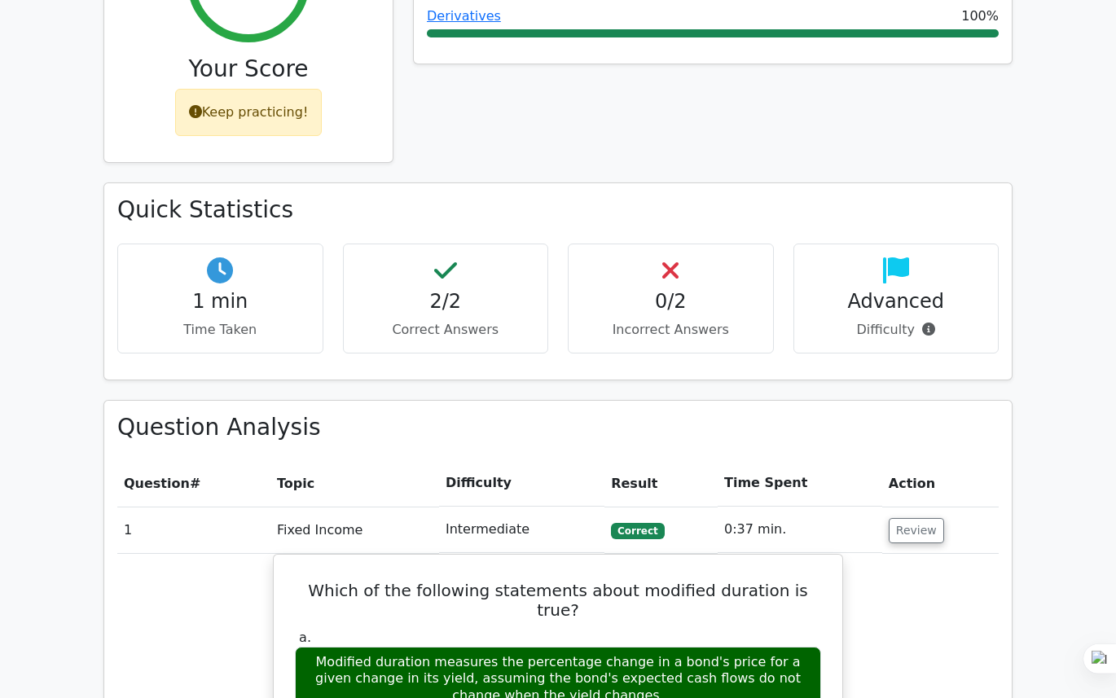
scroll to position [779, 0]
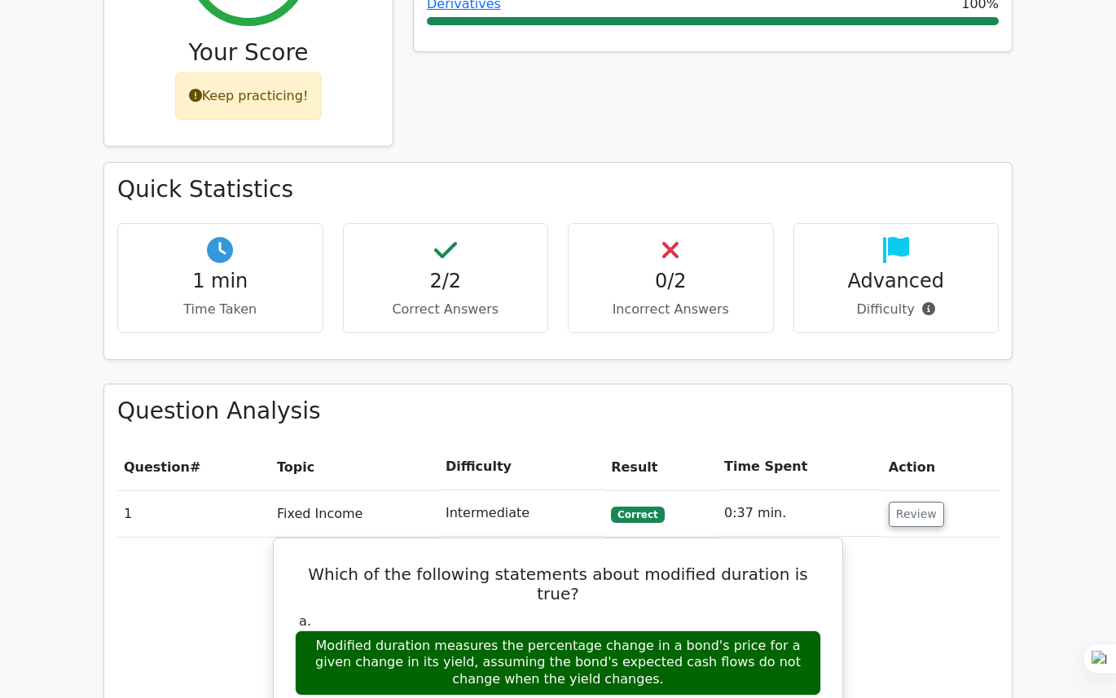
click at [441, 163] on div "Quick Statistics 1 min Time Taken 2/2 Correct Answers 0/2 Incorrect Answers Adv…" at bounding box center [557, 260] width 907 height 195
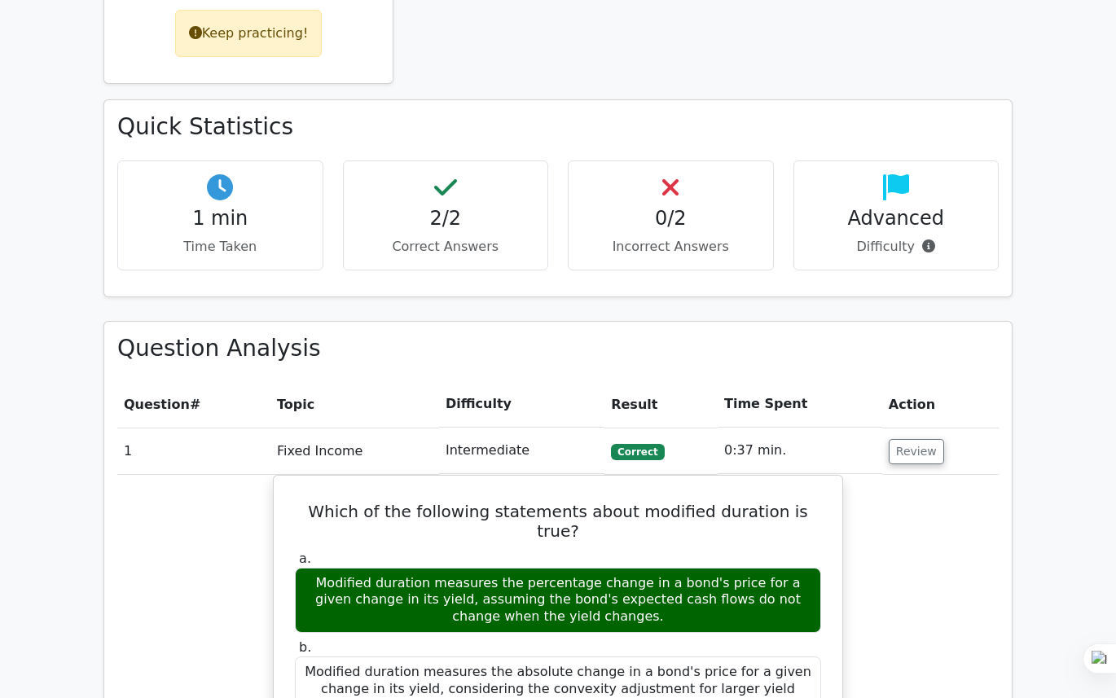
scroll to position [844, 0]
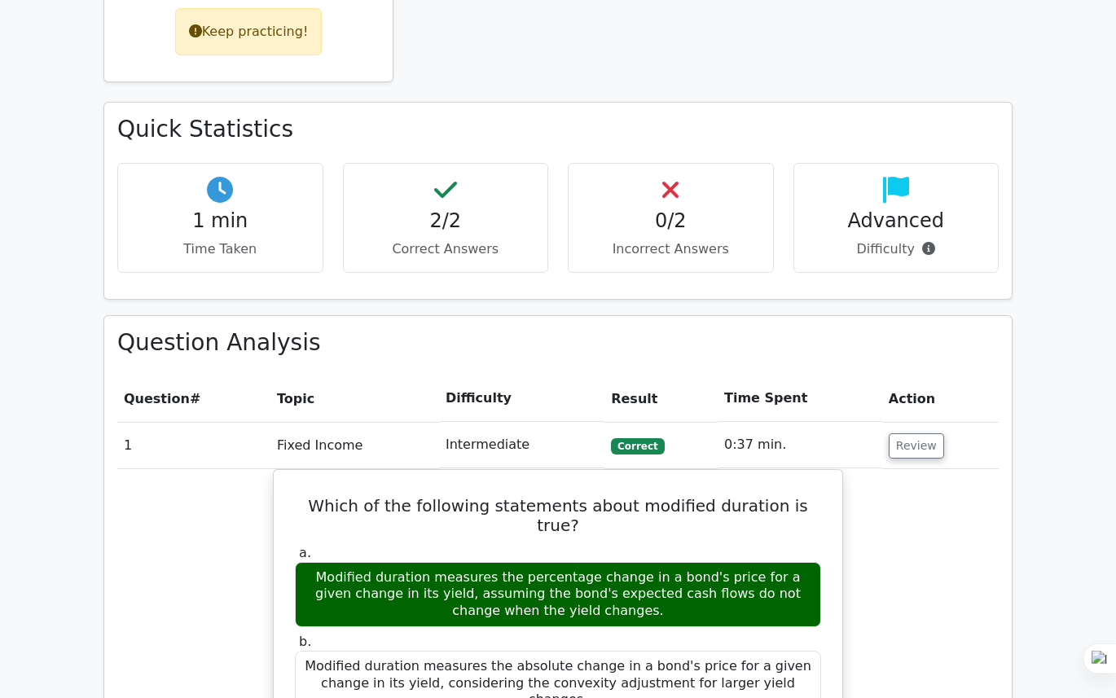
click at [748, 422] on td "0:37 min." at bounding box center [799, 445] width 165 height 46
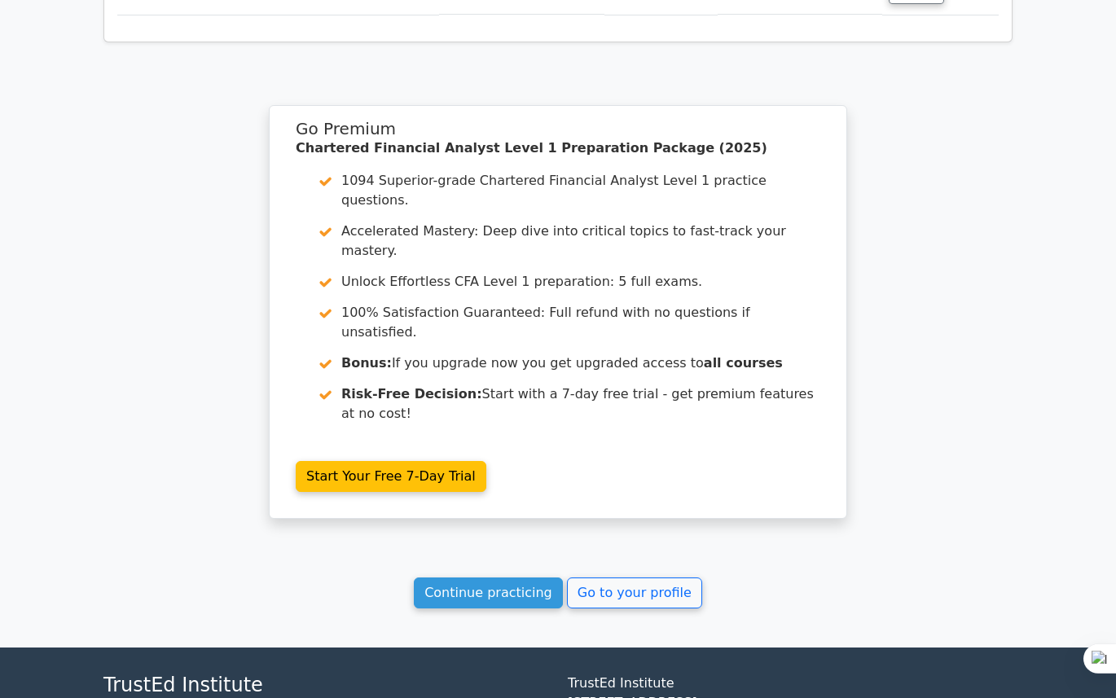
scroll to position [1706, 0]
